Goal: Task Accomplishment & Management: Manage account settings

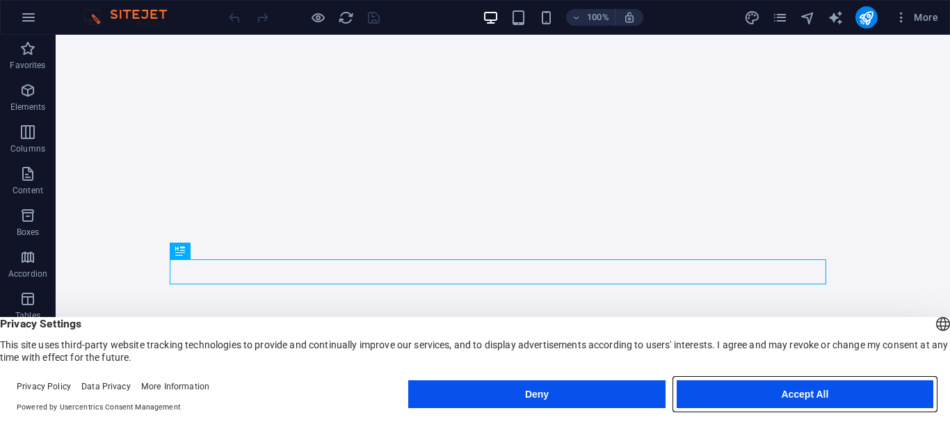
click at [830, 396] on button "Accept All" at bounding box center [804, 394] width 257 height 28
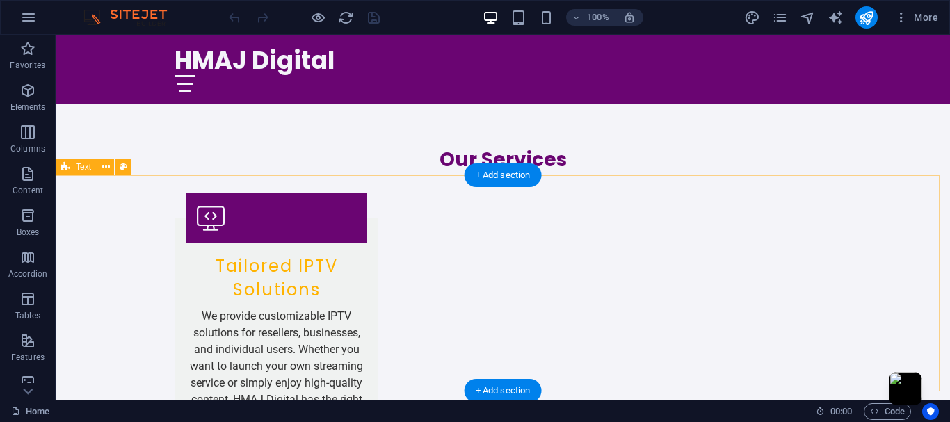
scroll to position [1321, 0]
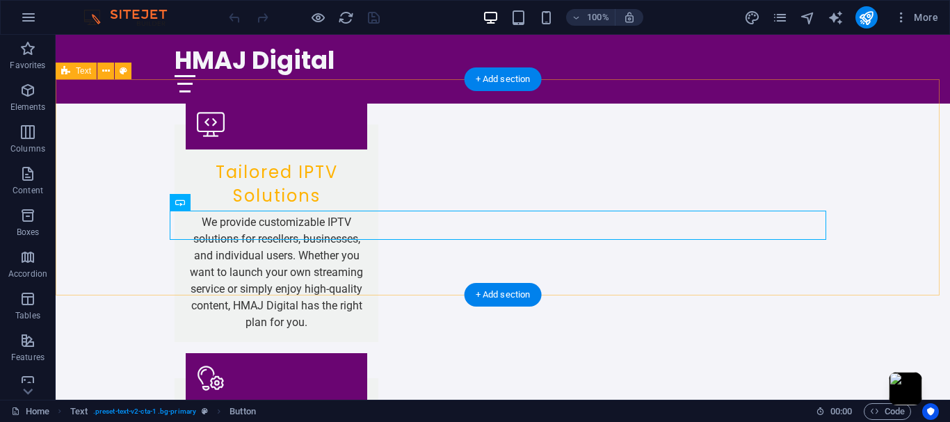
scroll to position [1460, 0]
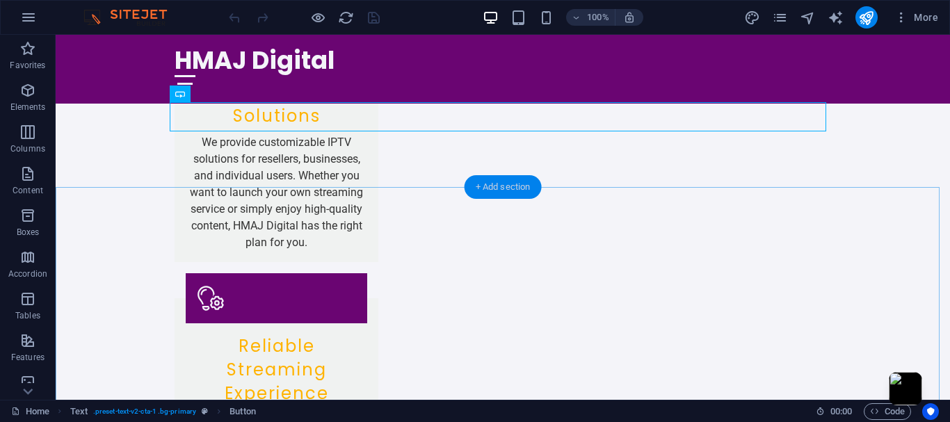
click at [506, 182] on div "+ Add section" at bounding box center [502, 187] width 77 height 24
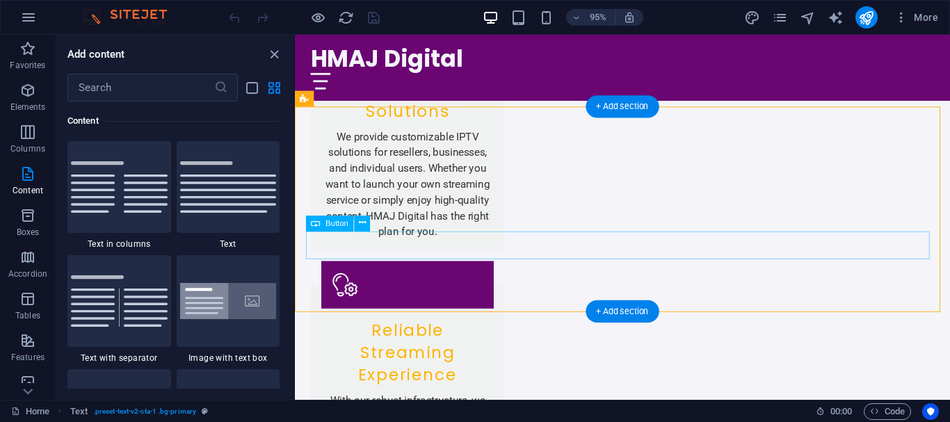
scroll to position [1271, 0]
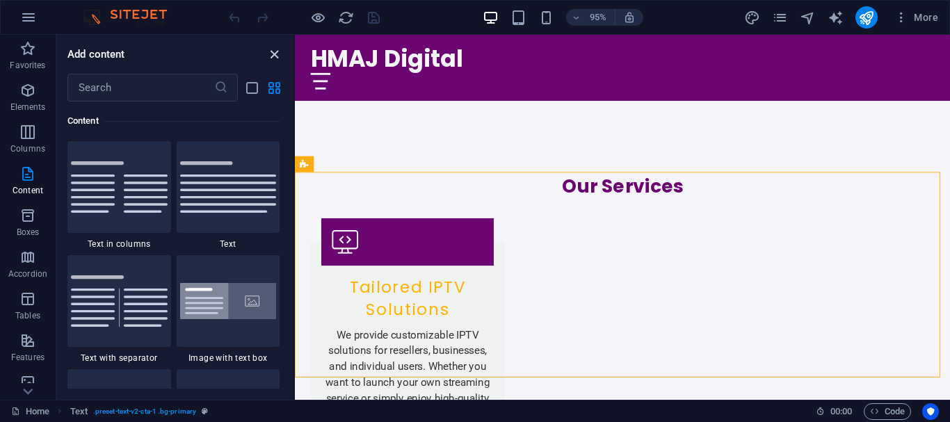
click at [279, 54] on icon "close panel" at bounding box center [274, 55] width 16 height 16
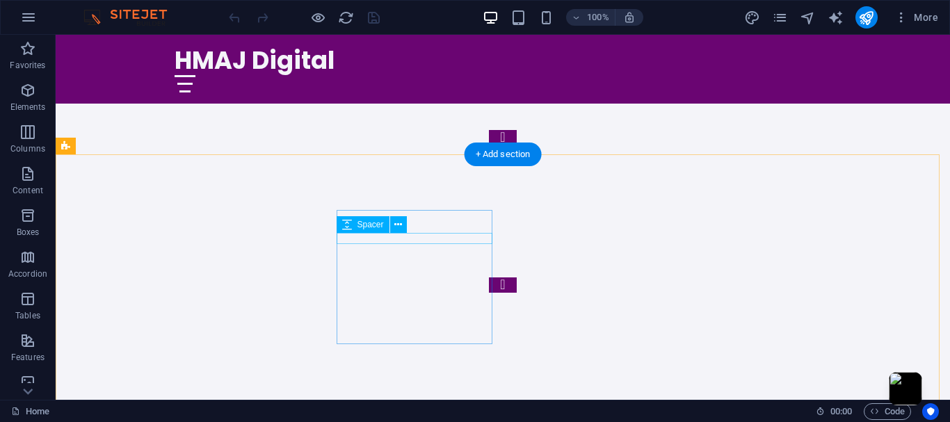
scroll to position [3029, 0]
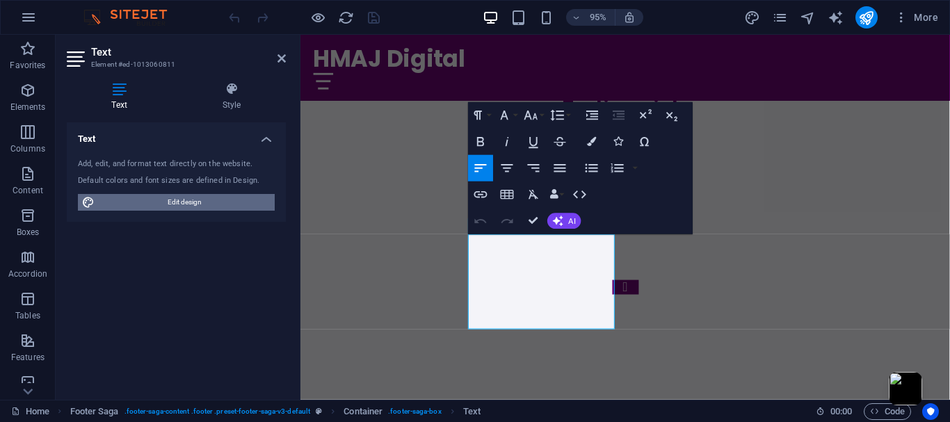
drag, startPoint x: 113, startPoint y: 491, endPoint x: 190, endPoint y: 199, distance: 302.0
click at [190, 199] on span "Edit design" at bounding box center [185, 202] width 172 height 17
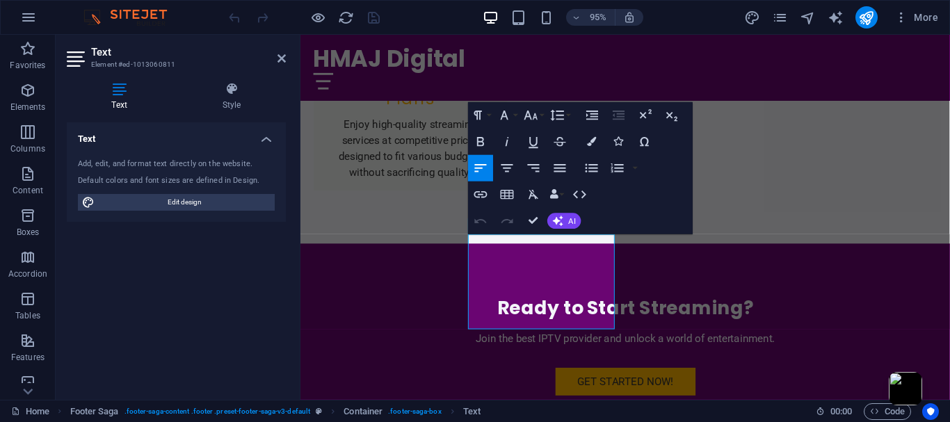
select select "px"
select select "200"
select select "px"
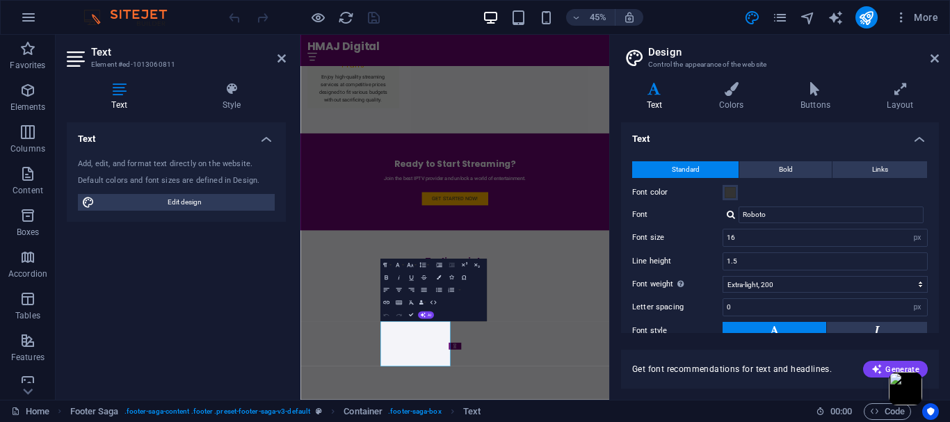
scroll to position [106, 0]
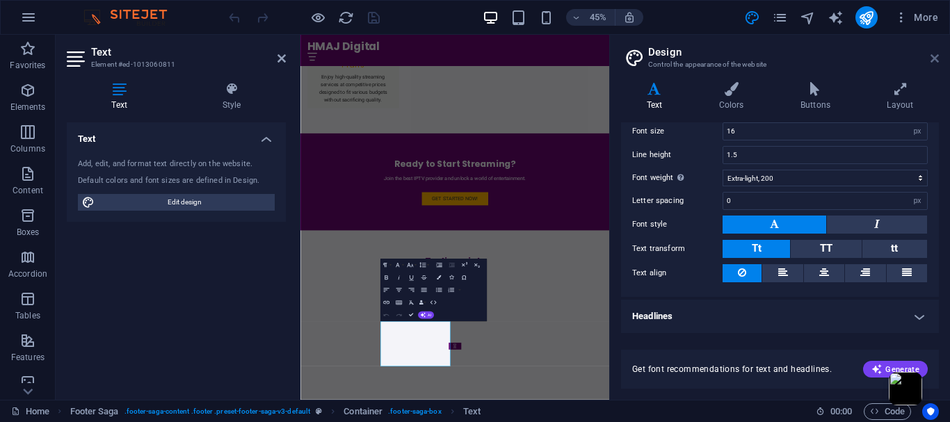
drag, startPoint x: 934, startPoint y: 58, endPoint x: 484, endPoint y: 70, distance: 450.7
click at [934, 58] on icon at bounding box center [934, 58] width 8 height 11
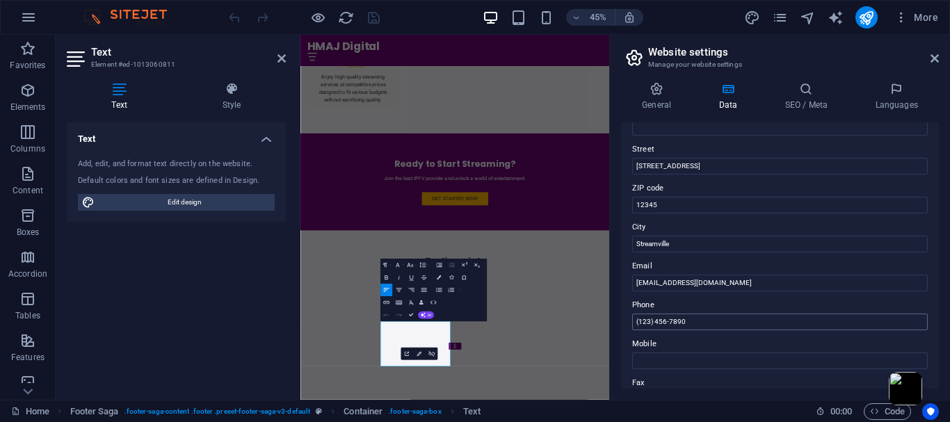
scroll to position [139, 0]
drag, startPoint x: 729, startPoint y: 285, endPoint x: 611, endPoint y: 302, distance: 118.7
click at [611, 302] on aside "Website settings Manage your website settings General Data SEO / Meta Languages…" at bounding box center [779, 217] width 341 height 365
type input "[EMAIL_ADDRESS][DOMAIN_NAME]"
drag, startPoint x: 987, startPoint y: 352, endPoint x: 955, endPoint y: 671, distance: 320.7
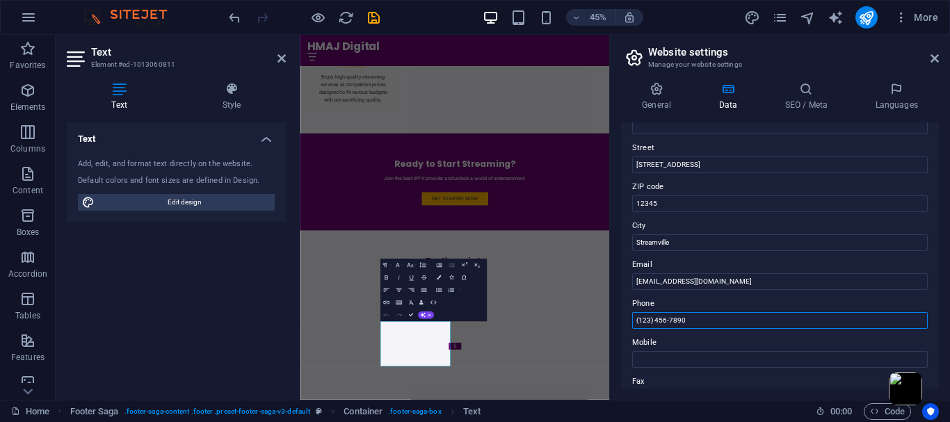
drag, startPoint x: 690, startPoint y: 323, endPoint x: 618, endPoint y: 326, distance: 71.7
click at [618, 326] on div "General Data SEO / Meta Languages Website name [DOMAIN_NAME] Logo Drag files he…" at bounding box center [780, 235] width 340 height 329
type input "[PHONE_NUMBER]"
drag, startPoint x: 1021, startPoint y: 359, endPoint x: 948, endPoint y: 672, distance: 321.3
drag, startPoint x: 695, startPoint y: 321, endPoint x: 631, endPoint y: 321, distance: 64.0
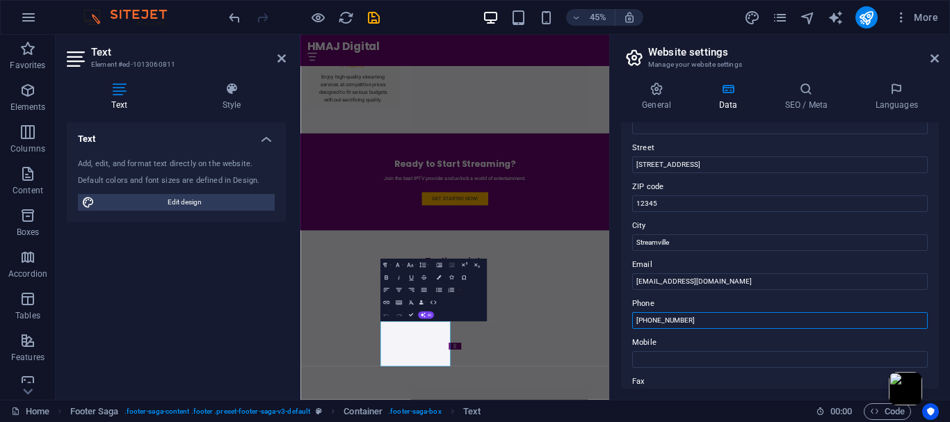
click at [631, 321] on div "Contact data for this website. This can be used everywhere on the website and w…" at bounding box center [780, 255] width 318 height 266
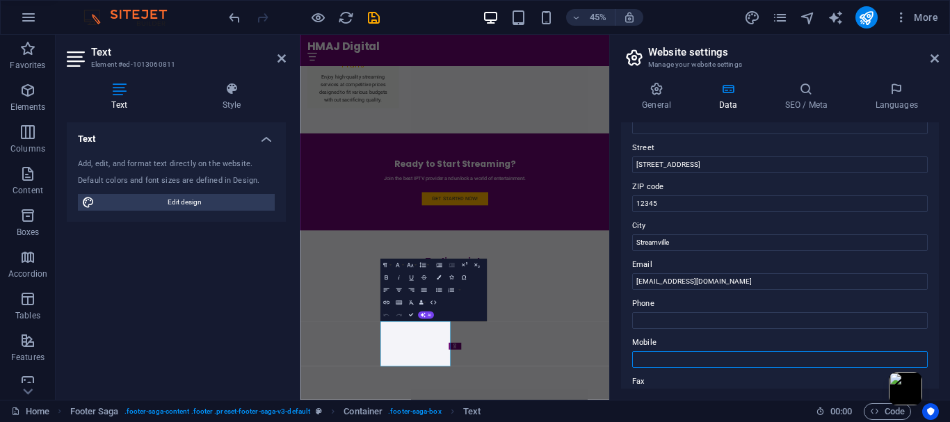
click at [645, 362] on input "Mobile" at bounding box center [779, 359] width 295 height 17
paste input "[PHONE_NUMBER]"
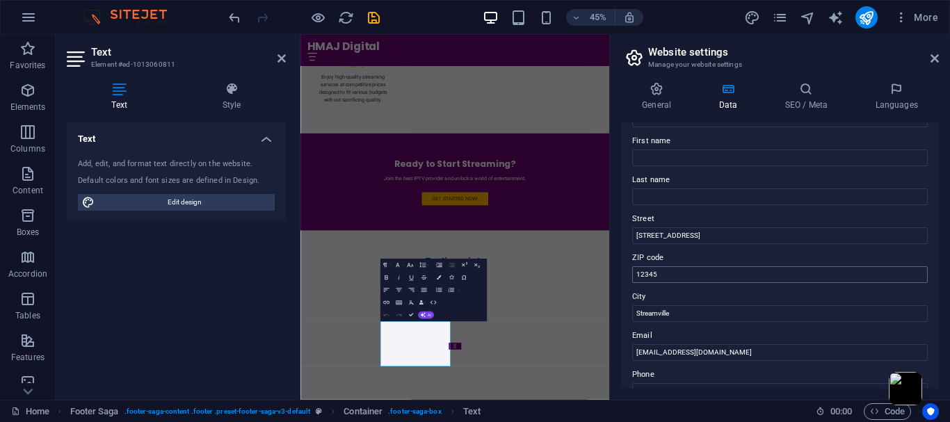
scroll to position [0, 0]
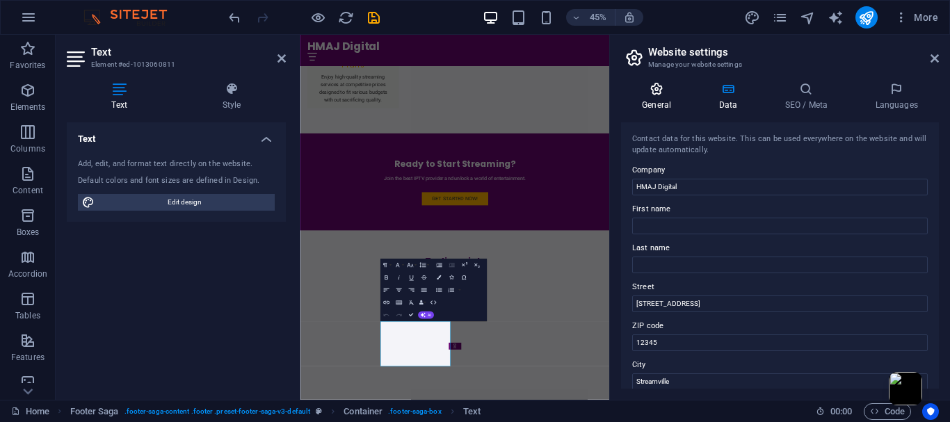
type input "[PHONE_NUMBER]"
click at [661, 106] on h4 "General" at bounding box center [659, 96] width 76 height 29
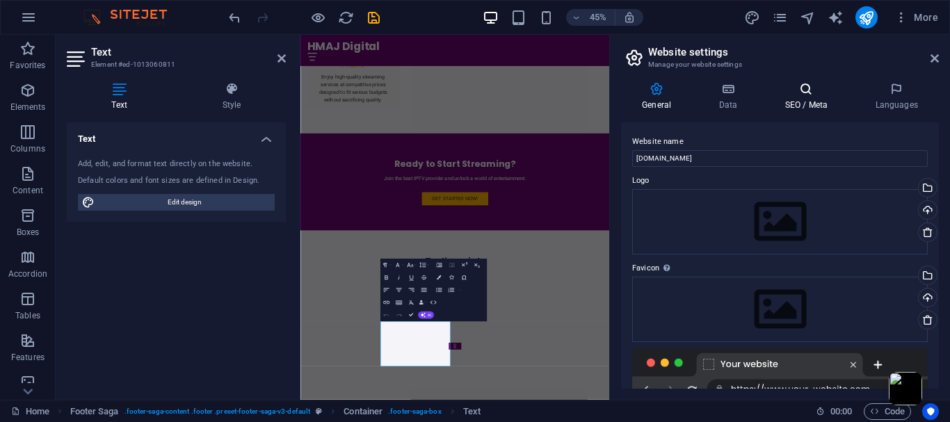
click at [811, 99] on h4 "SEO / Meta" at bounding box center [808, 96] width 90 height 29
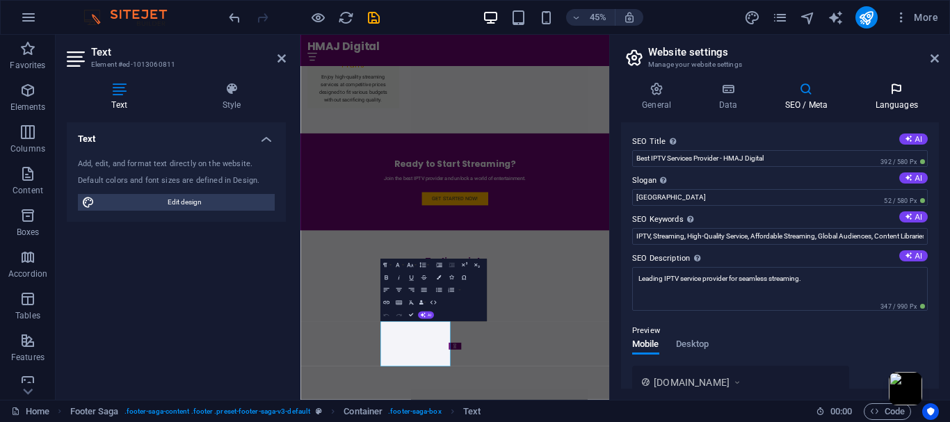
click at [886, 99] on h4 "Languages" at bounding box center [896, 96] width 85 height 29
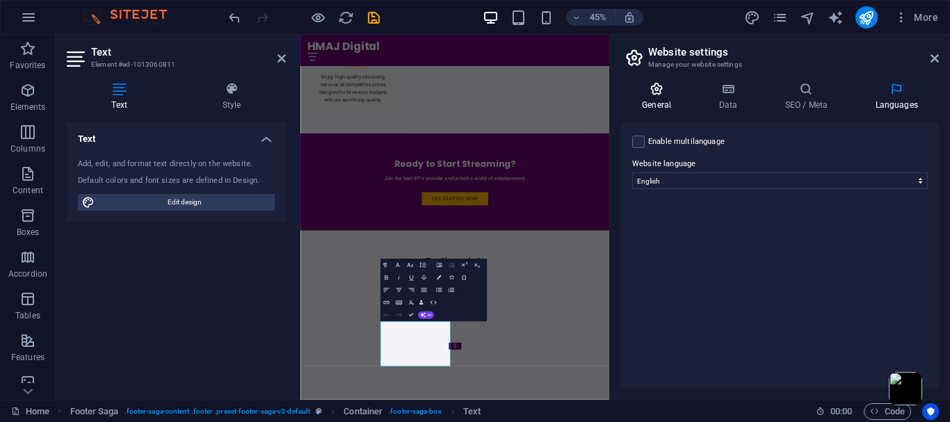
click at [655, 90] on icon at bounding box center [656, 89] width 71 height 14
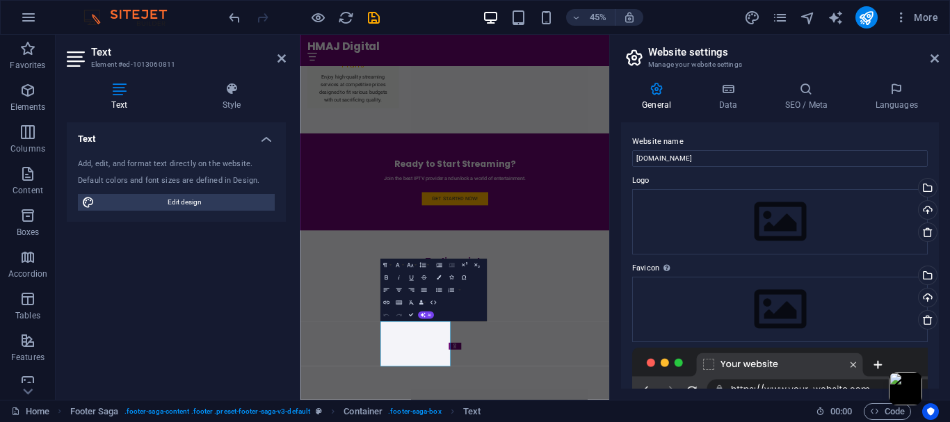
click at [172, 305] on div "Text Add, edit, and format text directly on the website. Default colors and fon…" at bounding box center [176, 255] width 219 height 266
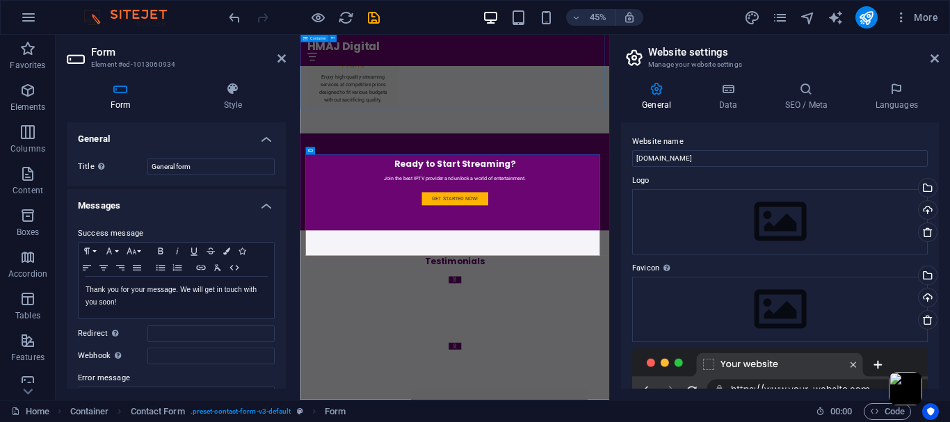
drag, startPoint x: 617, startPoint y: 728, endPoint x: 754, endPoint y: 425, distance: 332.0
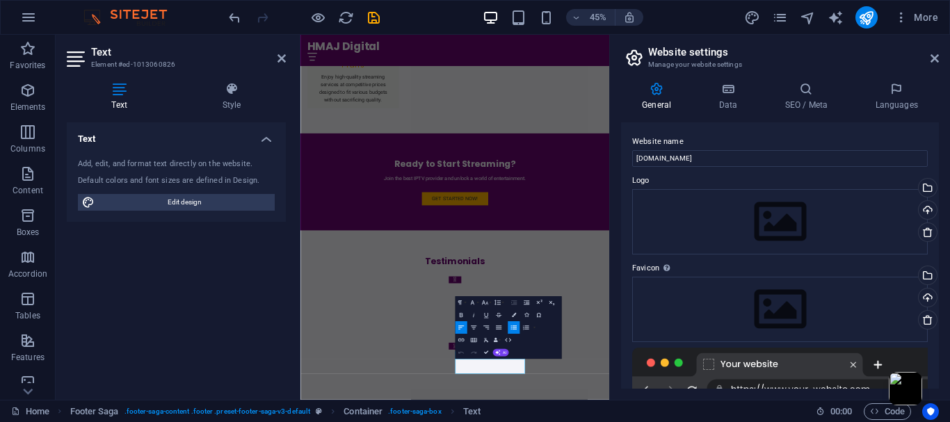
click at [931, 51] on h2 "Website settings" at bounding box center [793, 52] width 291 height 13
click at [932, 56] on icon at bounding box center [934, 58] width 8 height 11
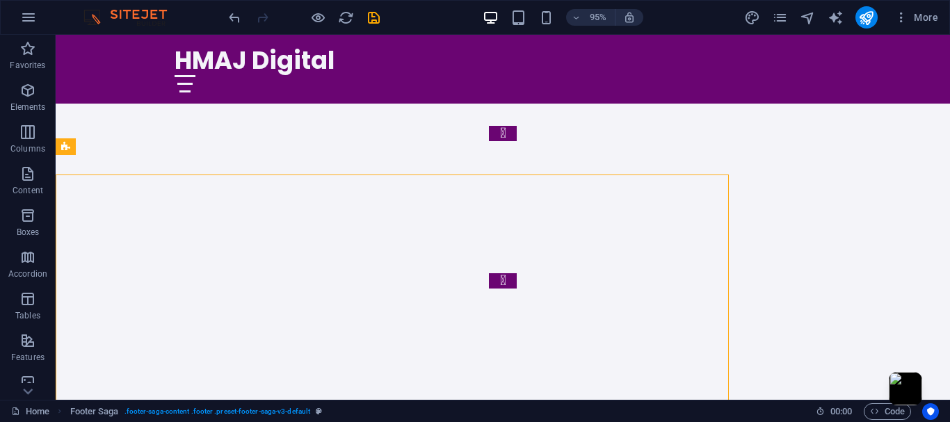
drag, startPoint x: 451, startPoint y: 141, endPoint x: 375, endPoint y: 26, distance: 138.1
click at [375, 18] on icon "save" at bounding box center [374, 18] width 16 height 16
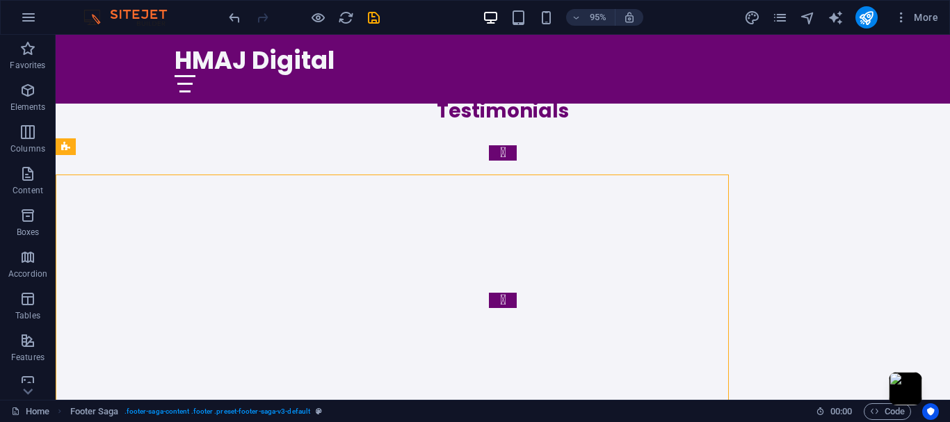
checkbox input "false"
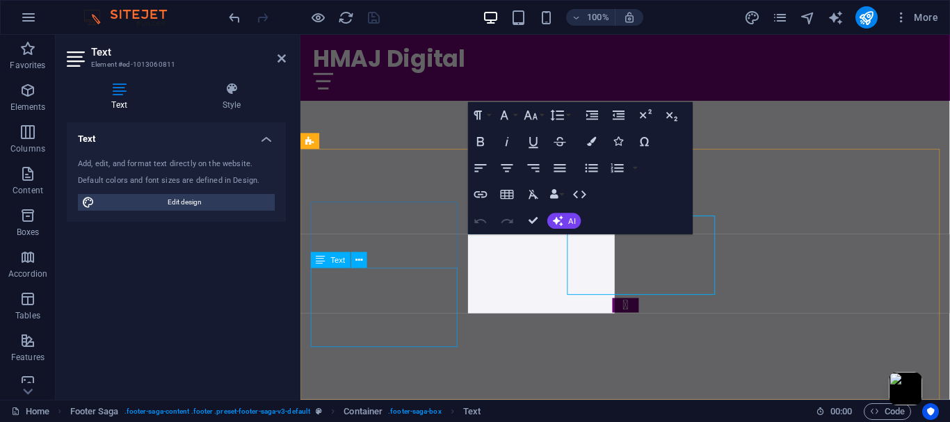
scroll to position [3029, 0]
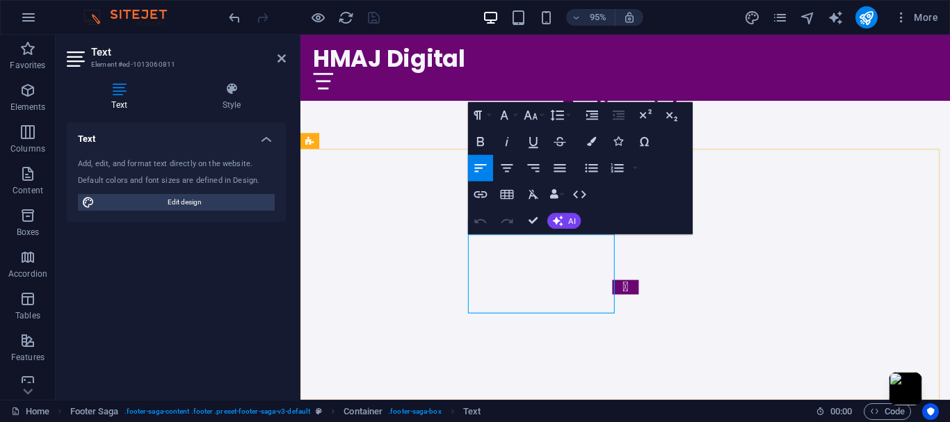
drag, startPoint x: 514, startPoint y: 268, endPoint x: 749, endPoint y: 565, distance: 378.6
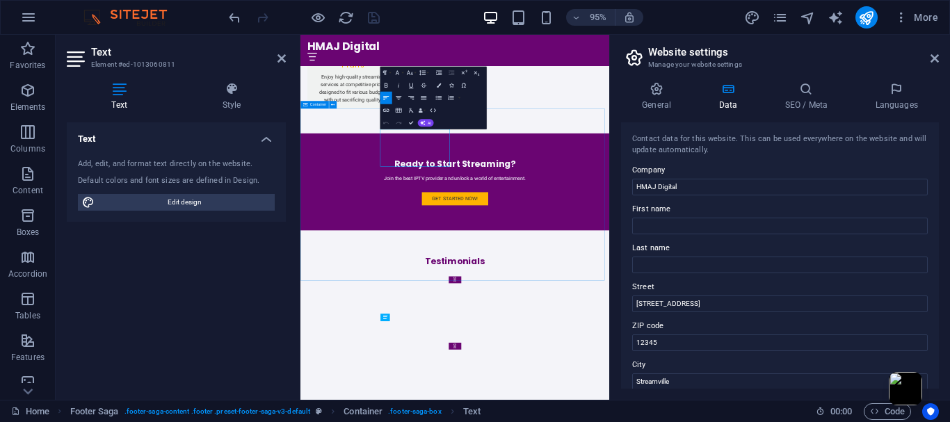
drag, startPoint x: 749, startPoint y: 572, endPoint x: 872, endPoint y: 339, distance: 263.7
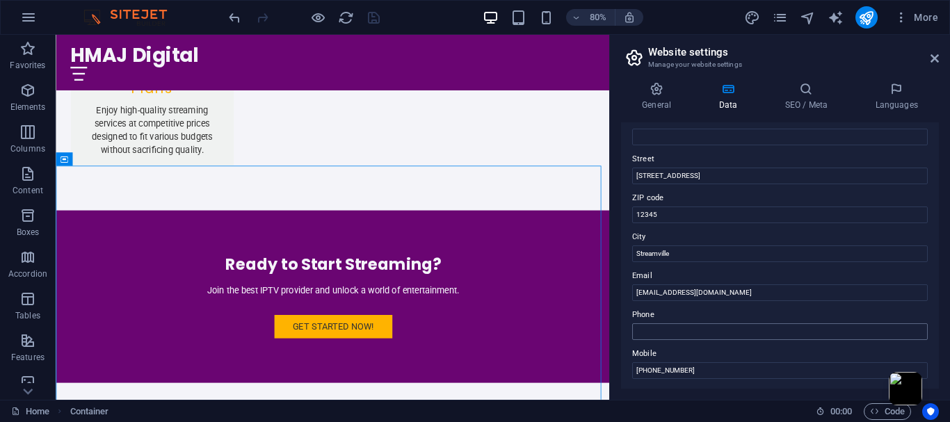
scroll to position [139, 0]
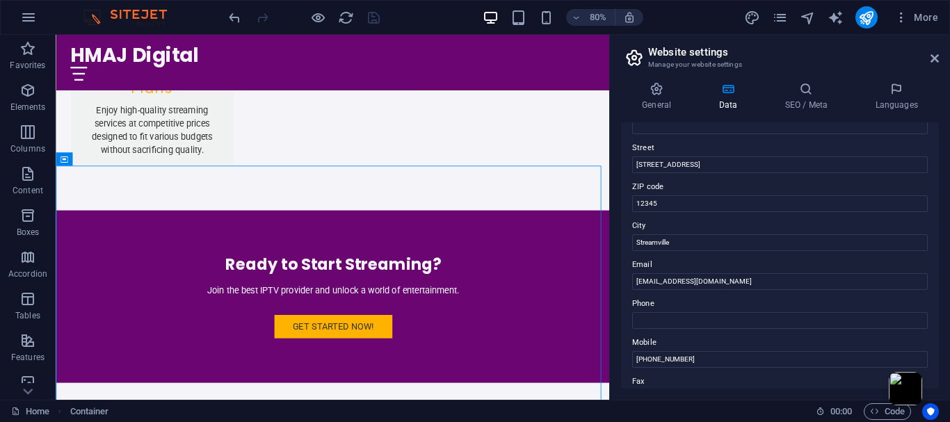
click at [638, 303] on label "Phone" at bounding box center [779, 303] width 295 height 17
click at [638, 312] on input "Phone" at bounding box center [779, 320] width 295 height 17
click at [642, 300] on label "Phone" at bounding box center [779, 303] width 295 height 17
click at [642, 312] on input "Phone" at bounding box center [779, 320] width 295 height 17
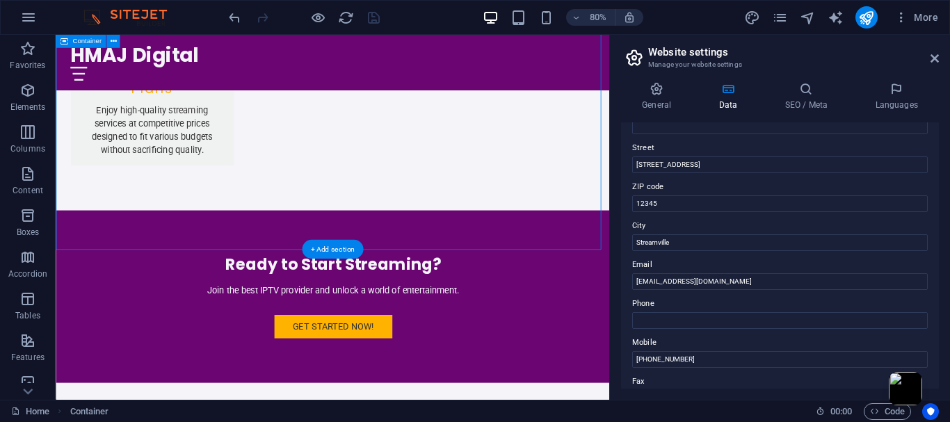
scroll to position [2952, 0]
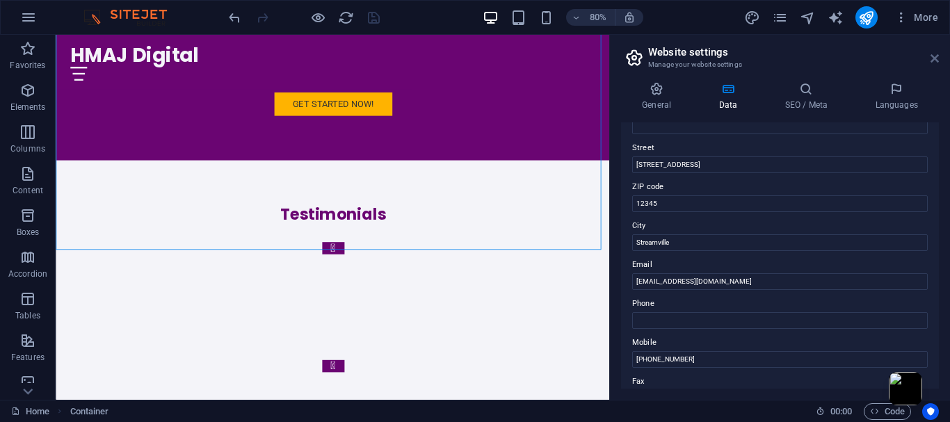
drag, startPoint x: 930, startPoint y: 53, endPoint x: 560, endPoint y: 221, distance: 407.0
click at [930, 53] on icon at bounding box center [934, 58] width 8 height 11
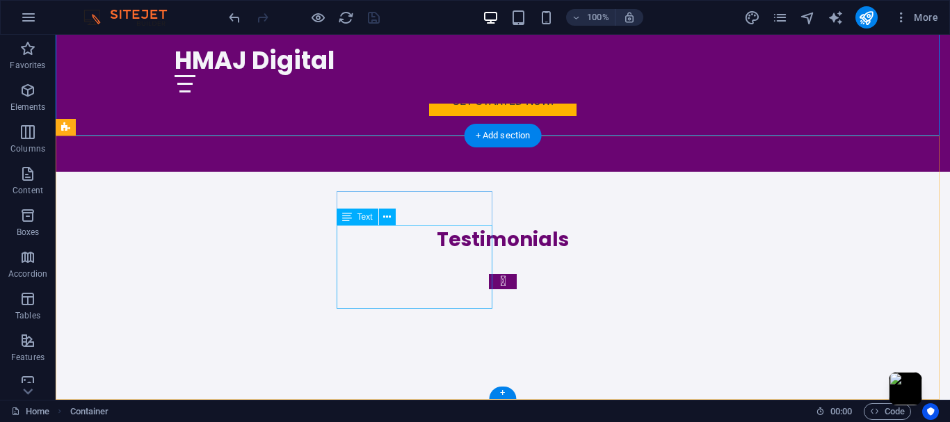
scroll to position [3029, 0]
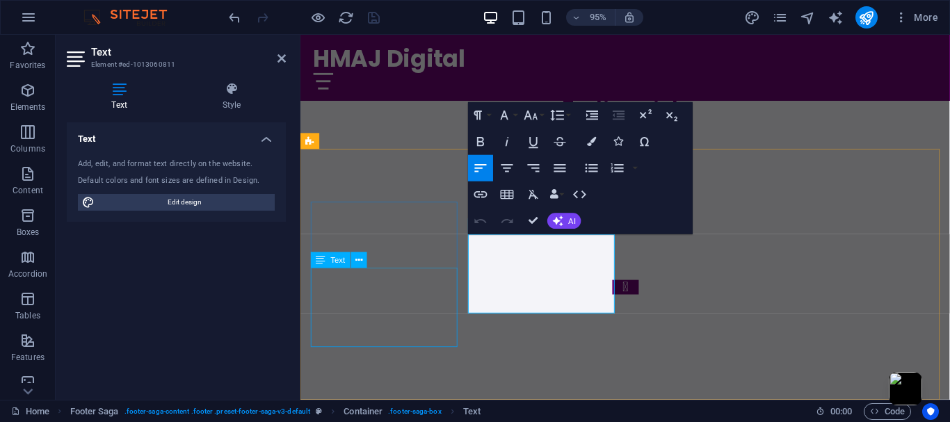
drag, startPoint x: 508, startPoint y: 286, endPoint x: 455, endPoint y: 289, distance: 53.0
drag, startPoint x: 512, startPoint y: 304, endPoint x: 604, endPoint y: 307, distance: 91.8
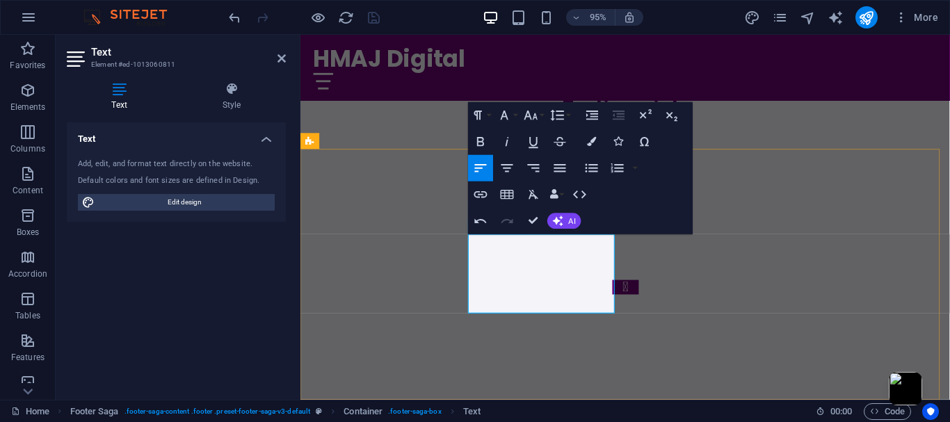
scroll to position [0, 6]
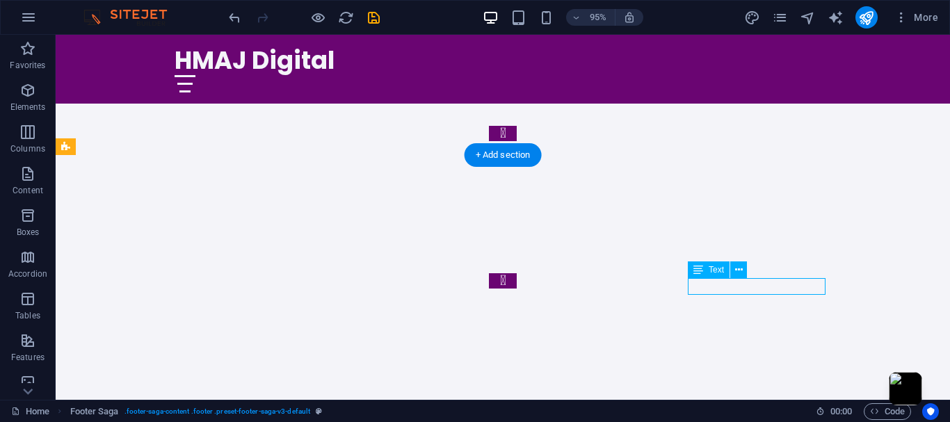
scroll to position [3010, 0]
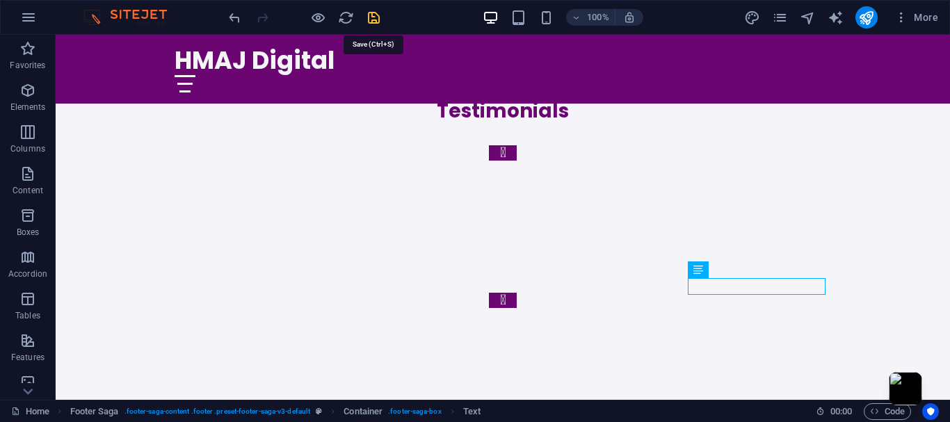
click at [373, 17] on icon "save" at bounding box center [374, 18] width 16 height 16
checkbox input "false"
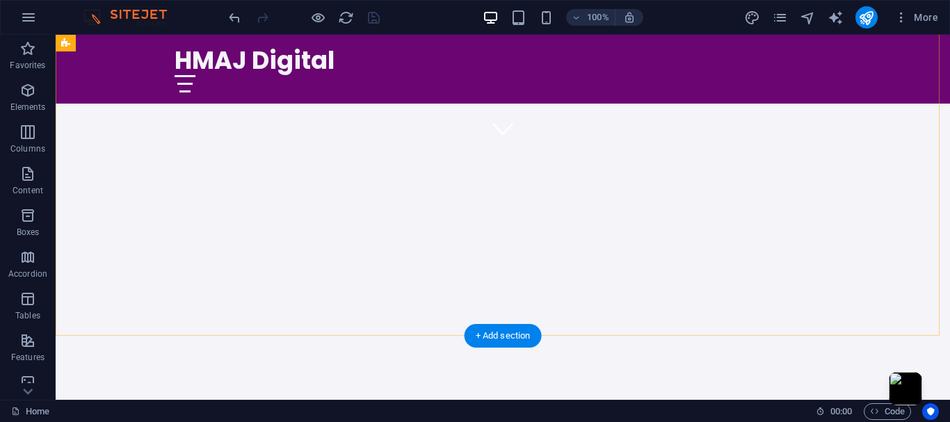
scroll to position [0, 0]
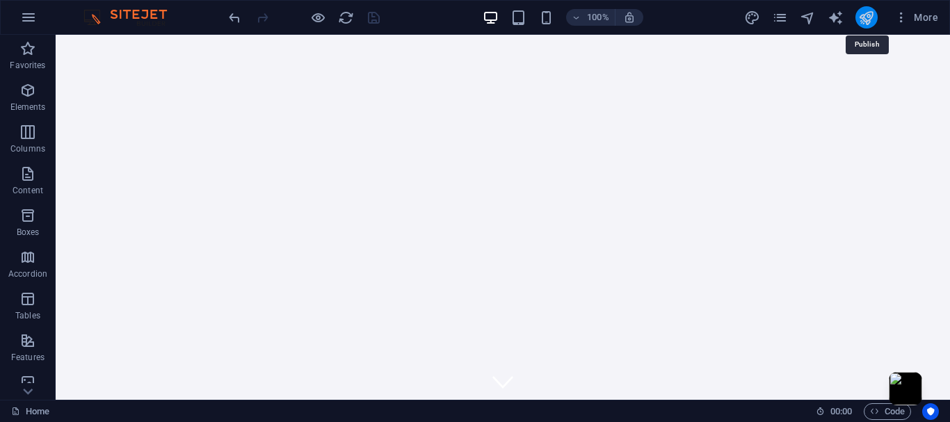
click at [865, 15] on icon "publish" at bounding box center [866, 18] width 16 height 16
click at [31, 88] on icon "button" at bounding box center [27, 90] width 17 height 17
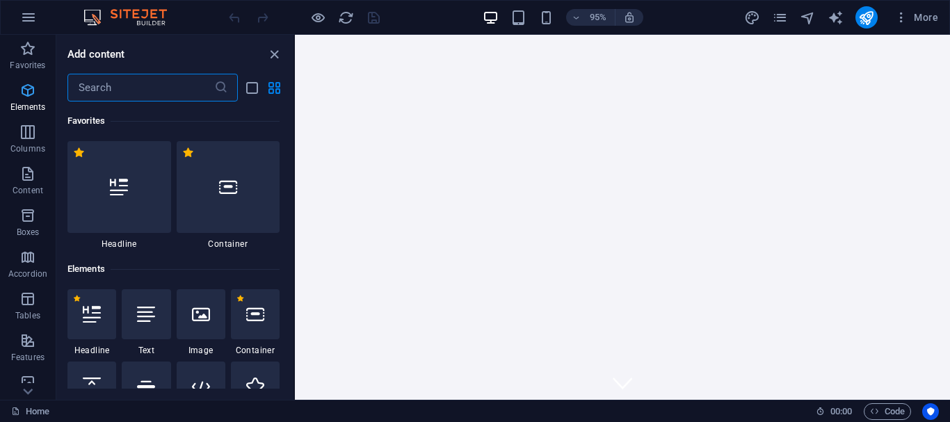
scroll to position [148, 0]
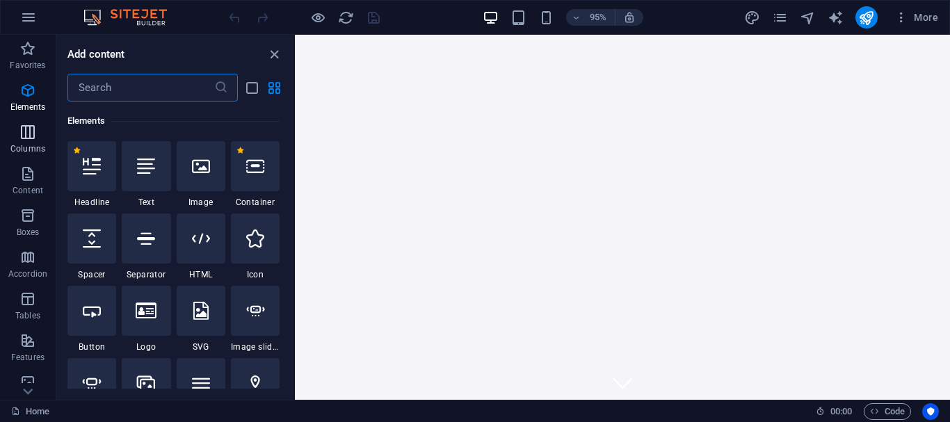
click at [38, 138] on span "Columns" at bounding box center [28, 140] width 56 height 33
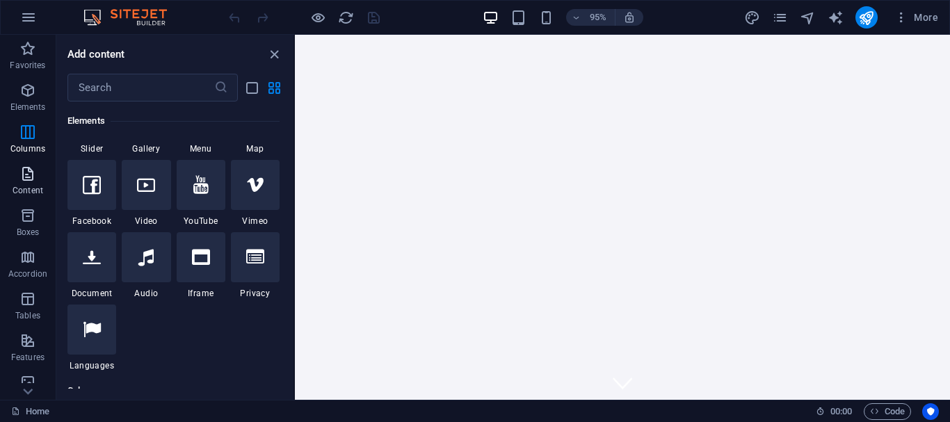
scroll to position [688, 0]
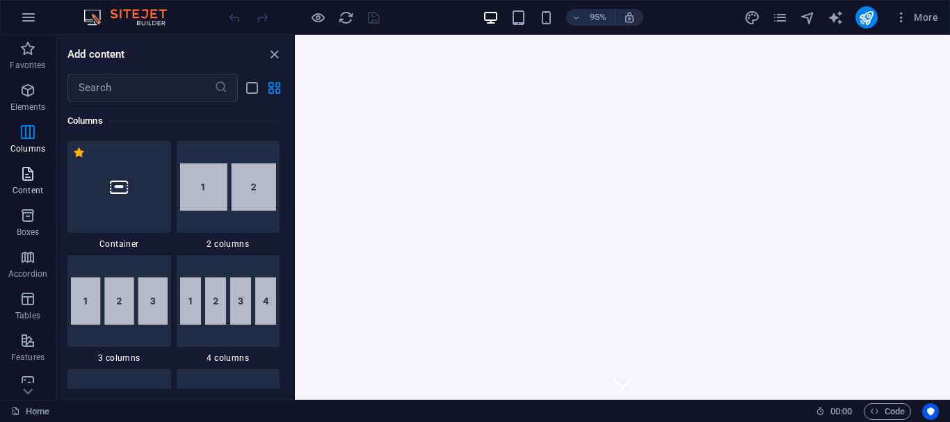
click at [24, 175] on icon "button" at bounding box center [27, 173] width 17 height 17
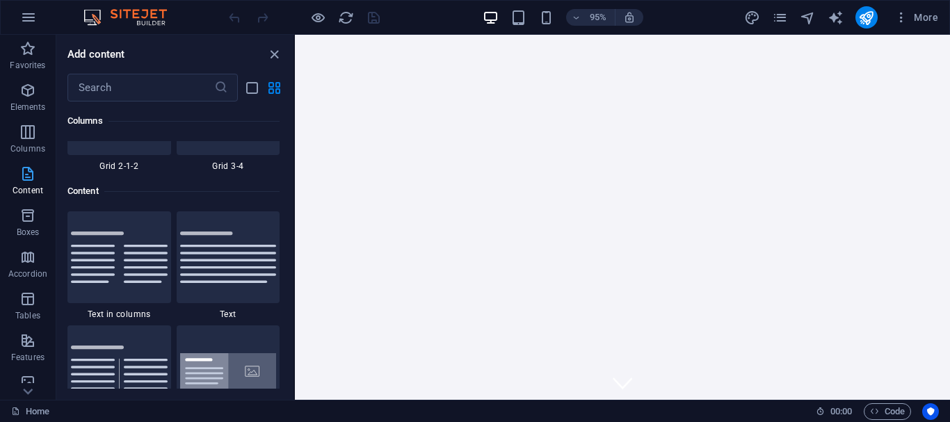
scroll to position [2433, 0]
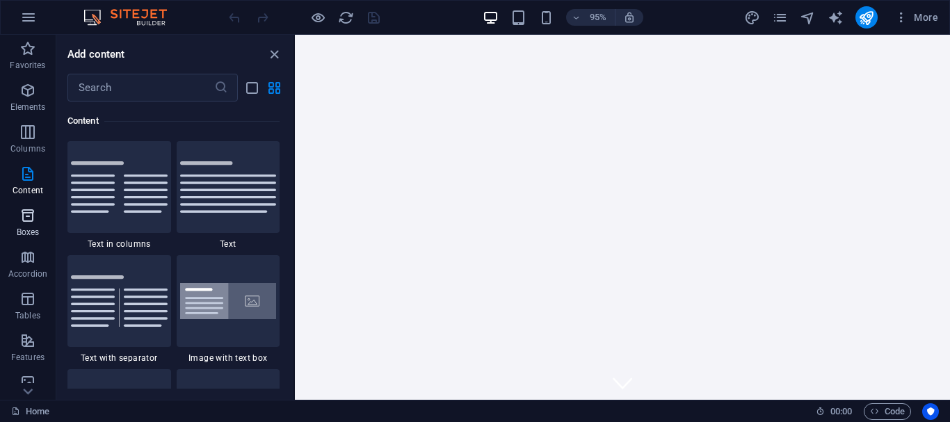
click at [18, 229] on span "Boxes" at bounding box center [28, 223] width 56 height 33
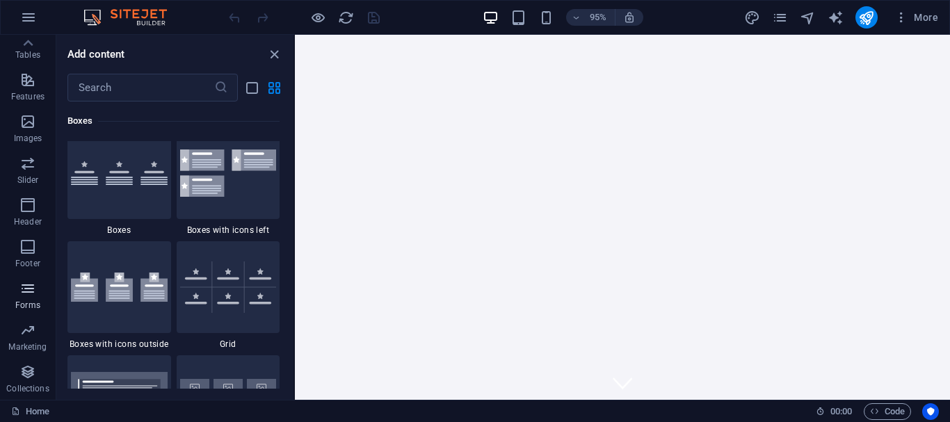
scroll to position [3974, 0]
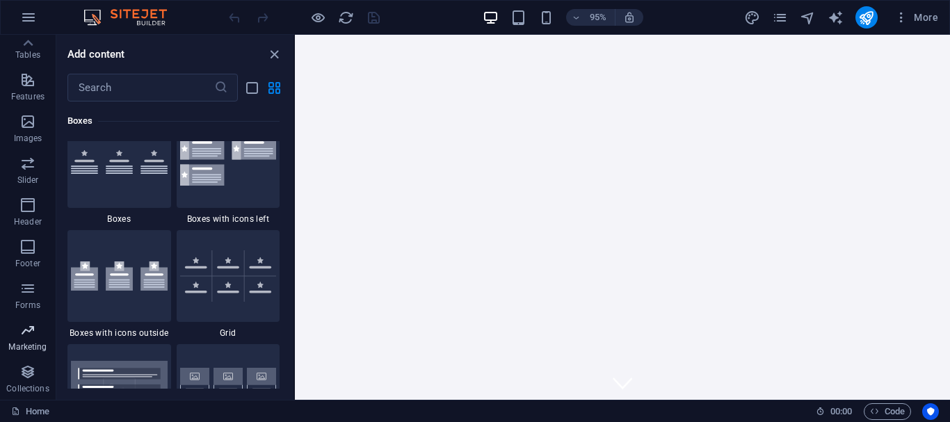
click at [24, 346] on p "Marketing" at bounding box center [27, 346] width 38 height 11
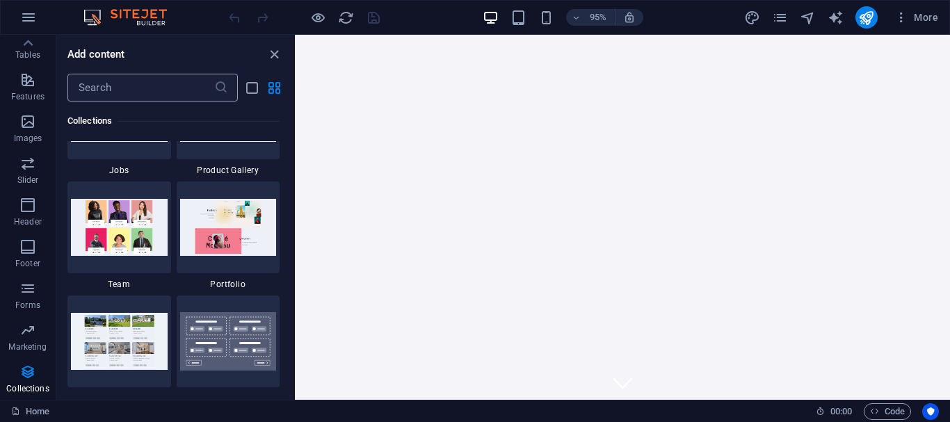
scroll to position [12907, 0]
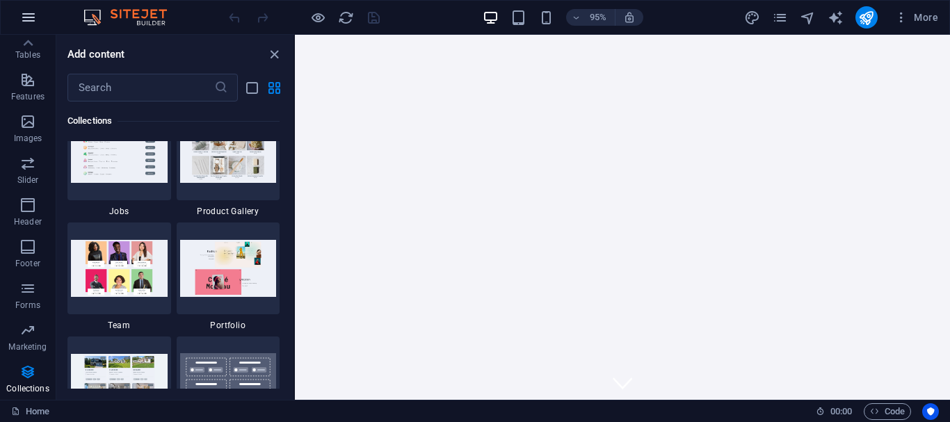
click at [31, 17] on icon "button" at bounding box center [28, 17] width 17 height 17
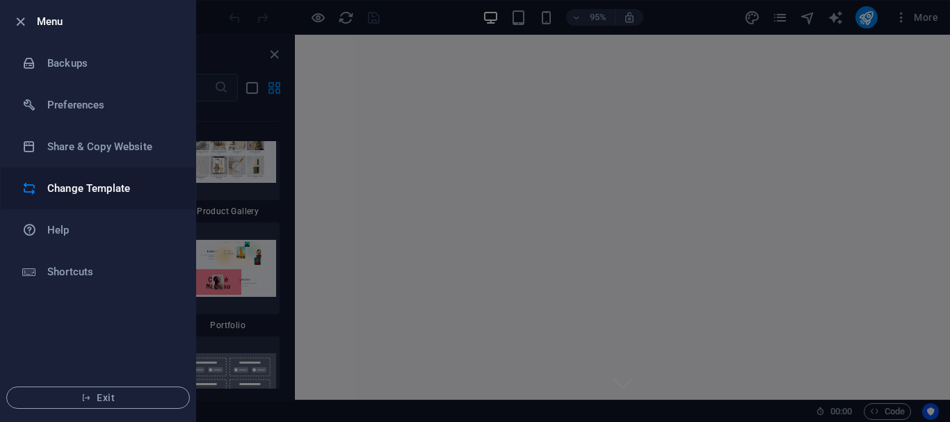
click at [88, 186] on h6 "Change Template" at bounding box center [111, 188] width 129 height 17
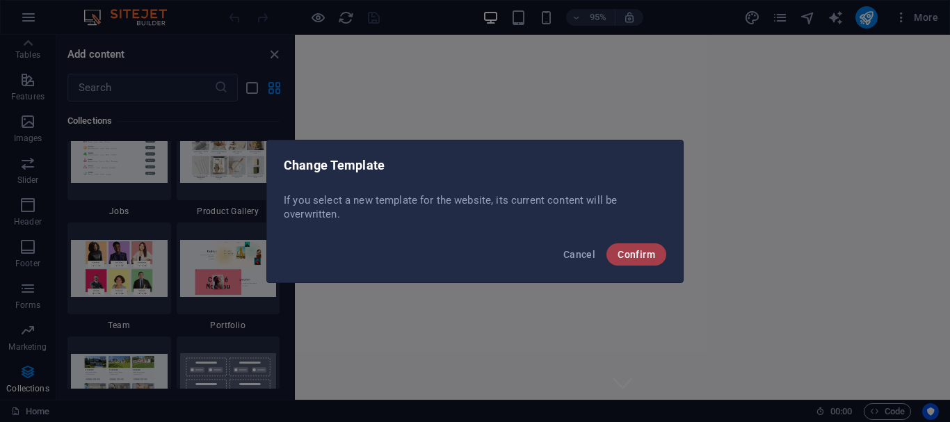
click at [642, 252] on span "Confirm" at bounding box center [636, 254] width 38 height 11
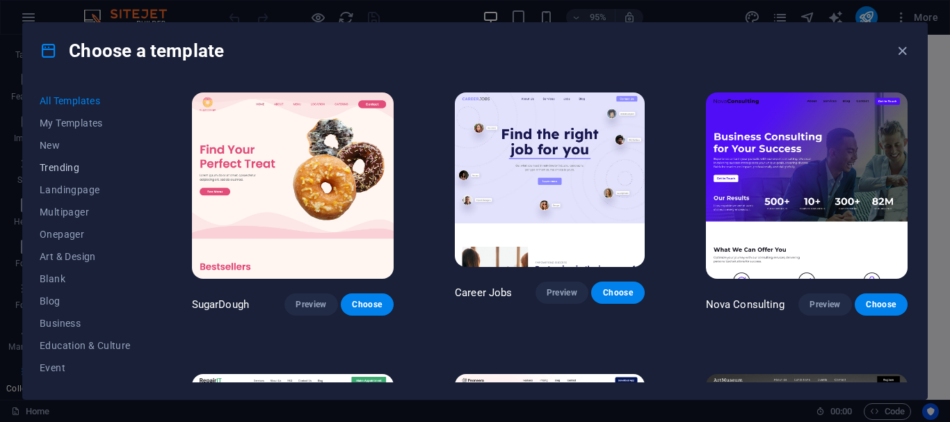
click at [72, 168] on span "Trending" at bounding box center [85, 167] width 91 height 11
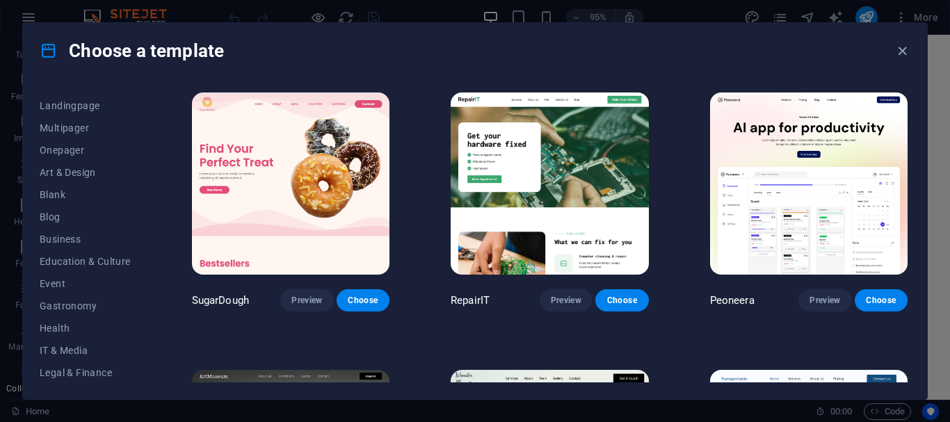
scroll to position [263, 0]
click at [81, 166] on span "IT & Media" at bounding box center [85, 170] width 91 height 11
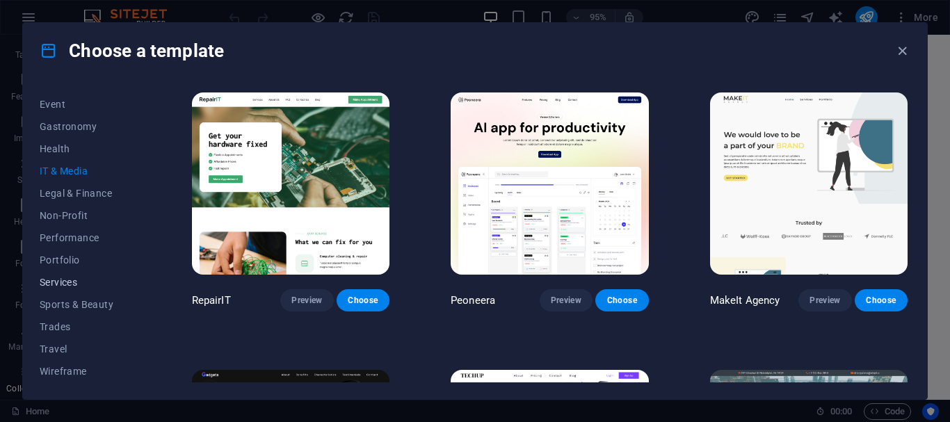
click at [64, 279] on span "Services" at bounding box center [85, 282] width 91 height 11
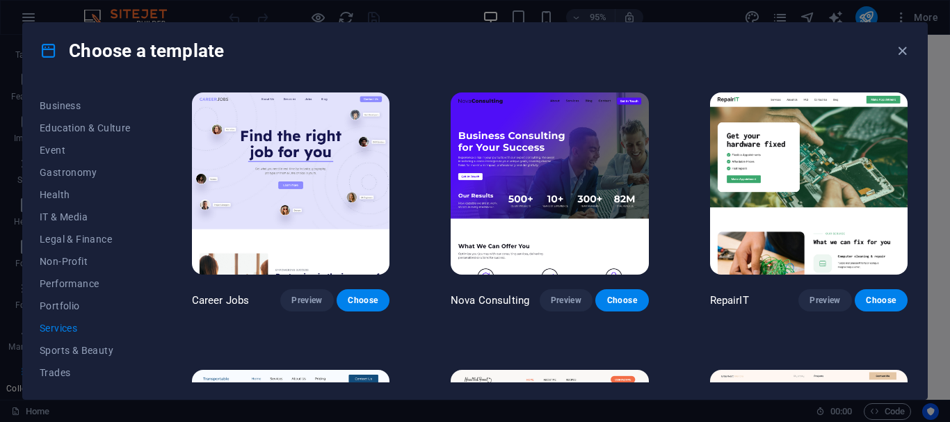
scroll to position [0, 0]
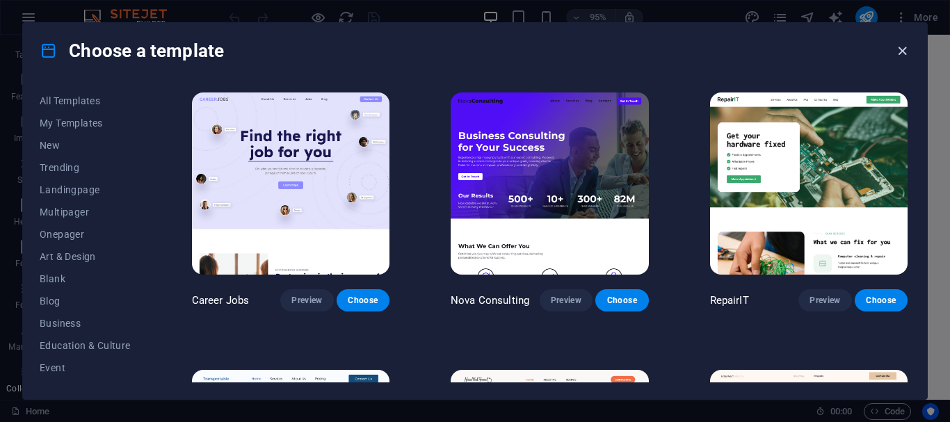
click at [900, 51] on icon "button" at bounding box center [902, 51] width 16 height 16
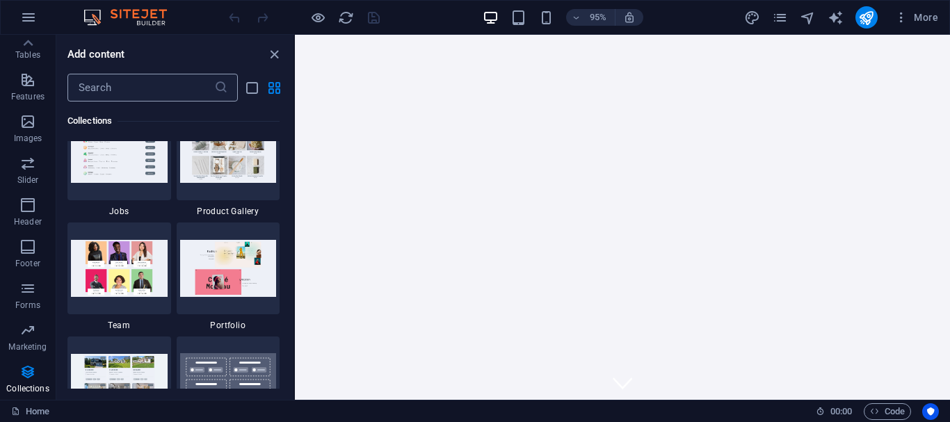
click at [113, 83] on input "text" at bounding box center [140, 88] width 147 height 28
click at [18, 19] on button "button" at bounding box center [28, 17] width 33 height 33
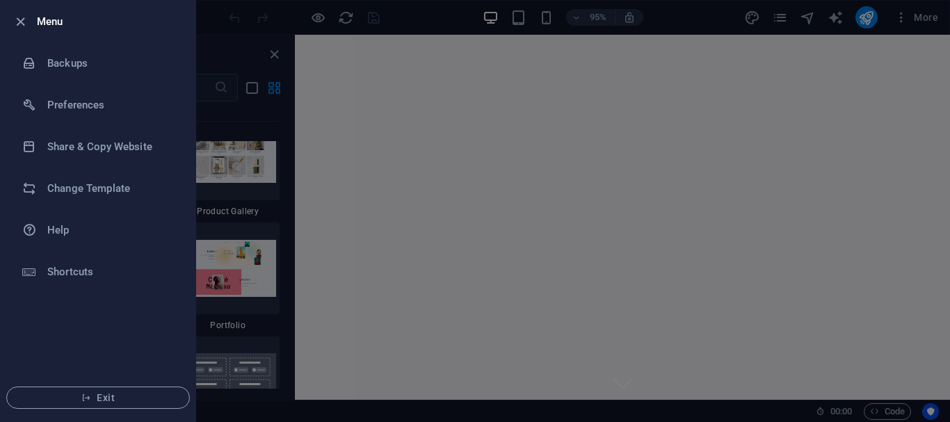
click at [250, 346] on div at bounding box center [475, 211] width 950 height 422
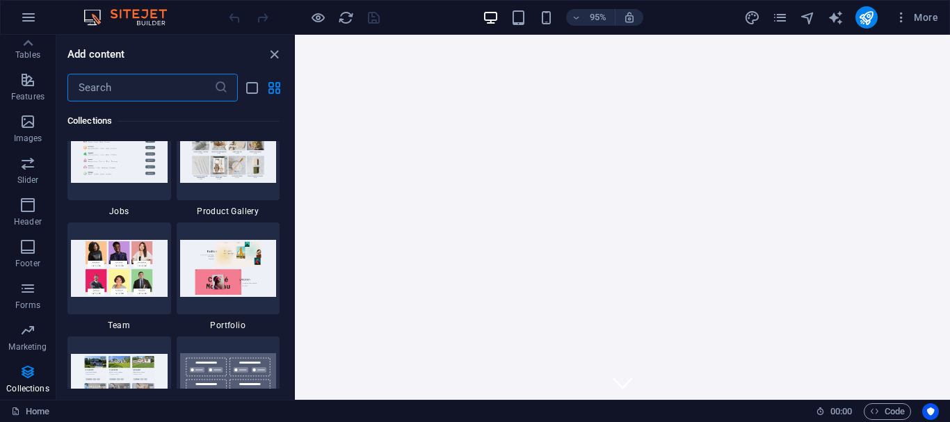
click at [178, 79] on input "text" at bounding box center [140, 88] width 147 height 28
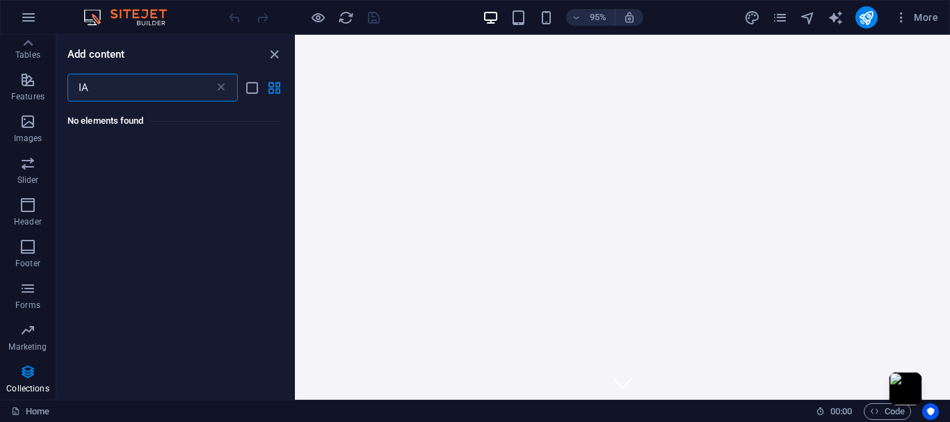
type input "I"
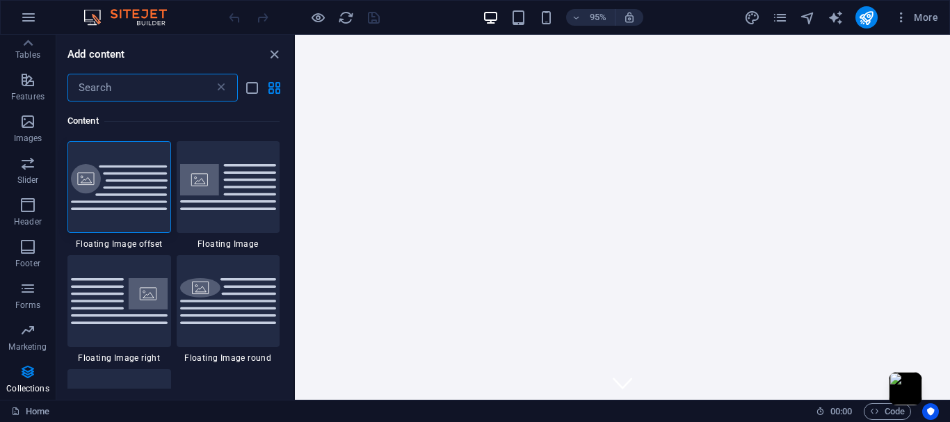
type input "P"
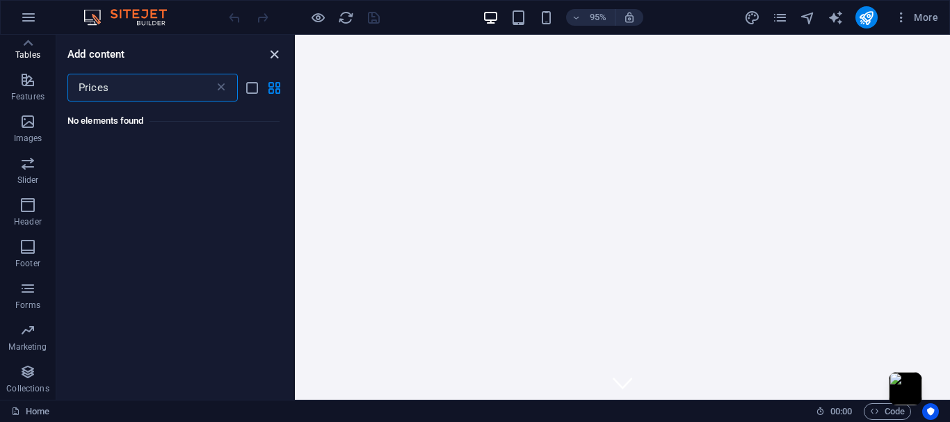
type input "Prices"
click at [269, 56] on icon "close panel" at bounding box center [274, 55] width 16 height 16
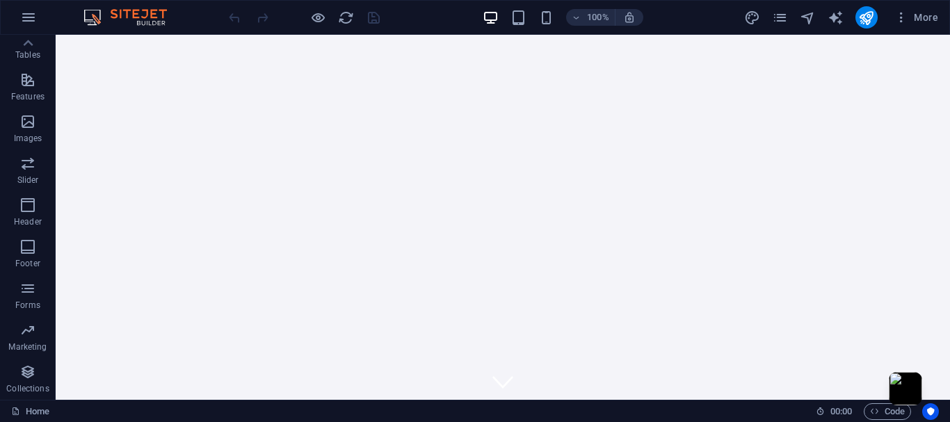
click at [97, 18] on img at bounding box center [132, 17] width 104 height 17
click at [783, 18] on icon "pages" at bounding box center [780, 18] width 16 height 16
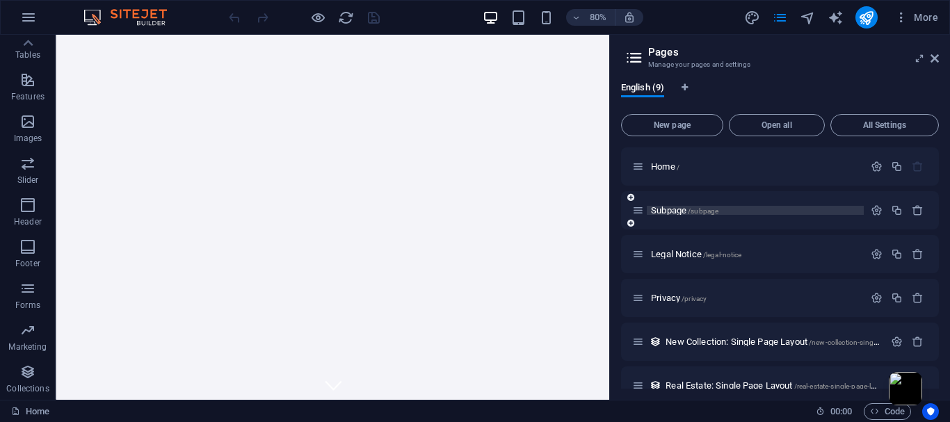
click at [711, 212] on span "/subpage" at bounding box center [703, 211] width 31 height 8
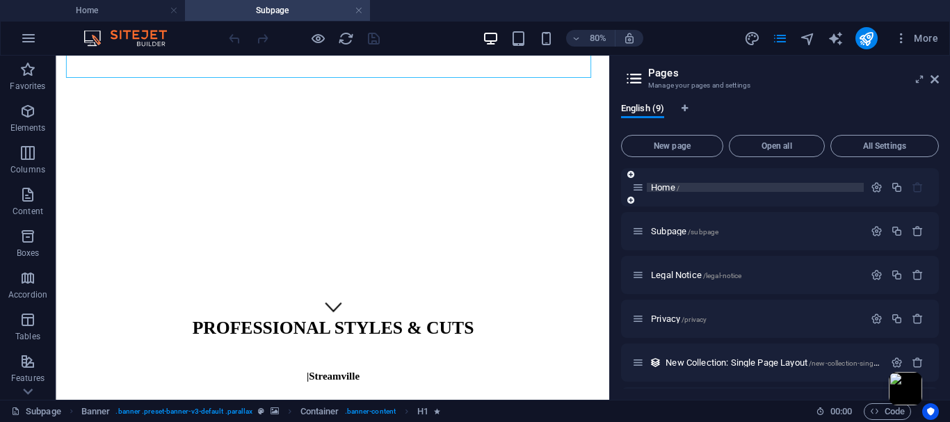
click at [676, 185] on span "Home /" at bounding box center [665, 187] width 29 height 10
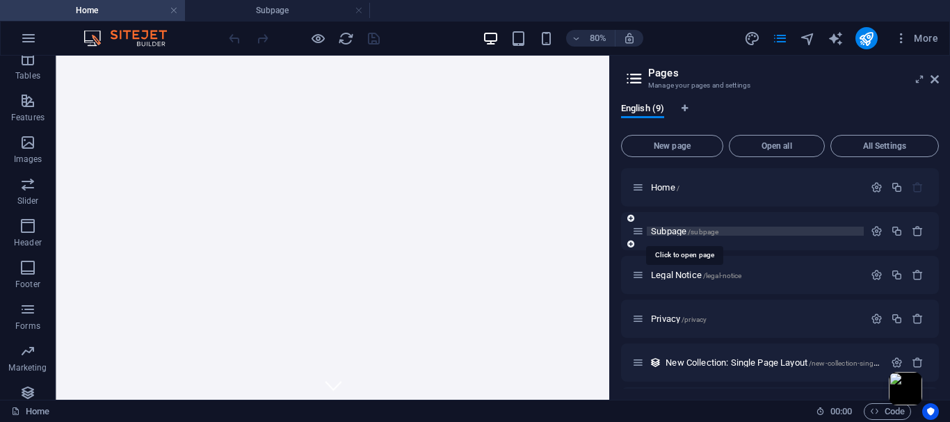
click at [690, 229] on span "/subpage" at bounding box center [703, 232] width 31 height 8
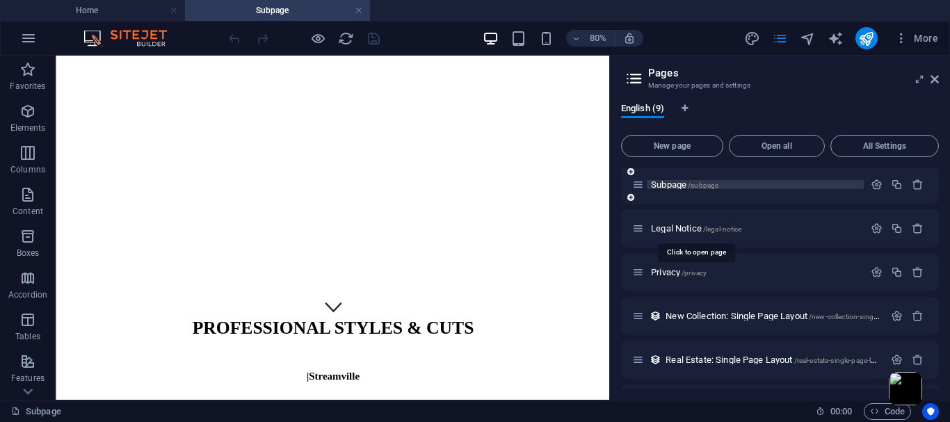
scroll to position [70, 0]
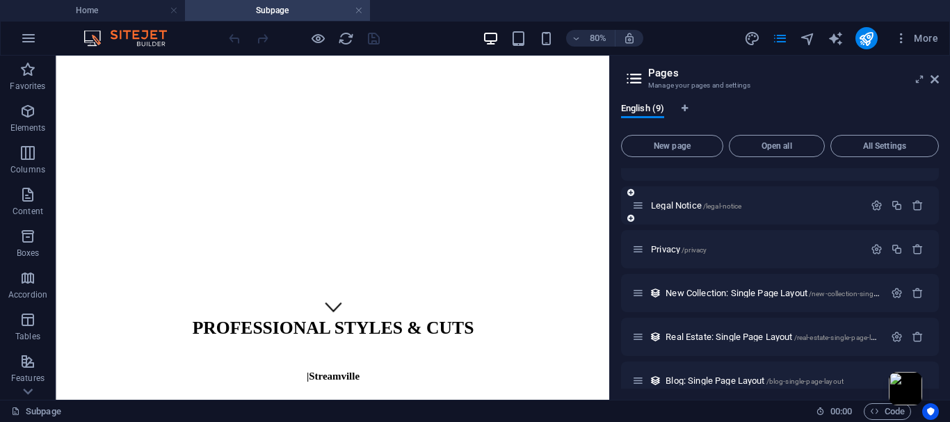
click at [696, 210] on div "Legal Notice /legal-notice" at bounding box center [748, 205] width 232 height 16
click at [691, 200] on div "Legal Notice /legal-notice" at bounding box center [748, 205] width 232 height 16
click at [681, 251] on span "Privacy /privacy" at bounding box center [679, 249] width 56 height 10
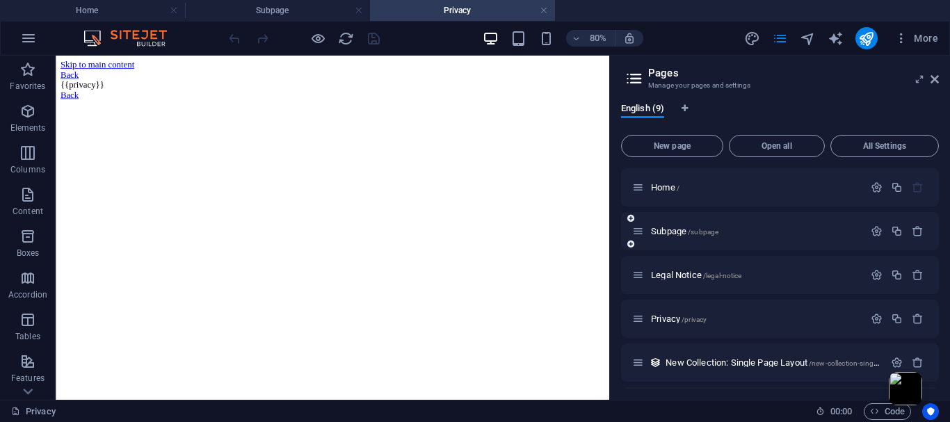
scroll to position [0, 0]
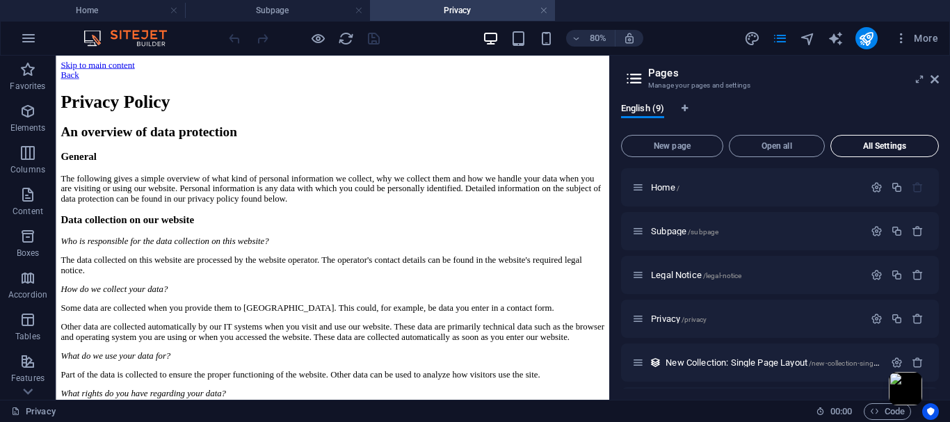
click at [875, 144] on span "All Settings" at bounding box center [884, 146] width 96 height 8
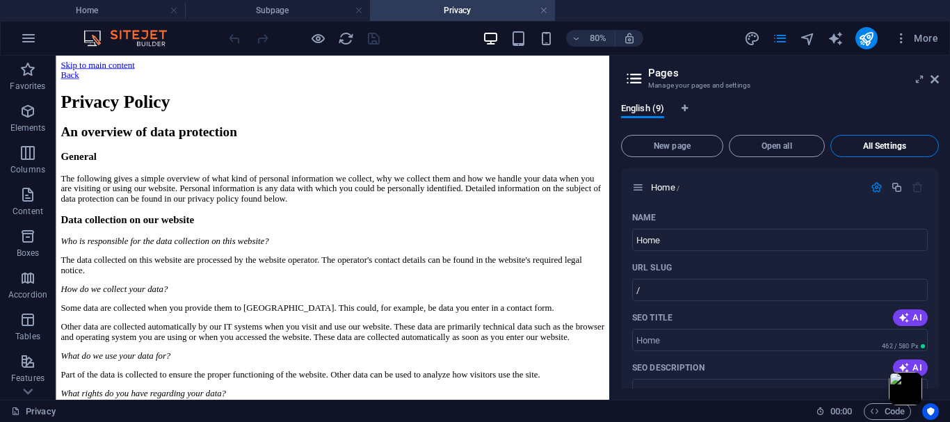
scroll to position [2873, 0]
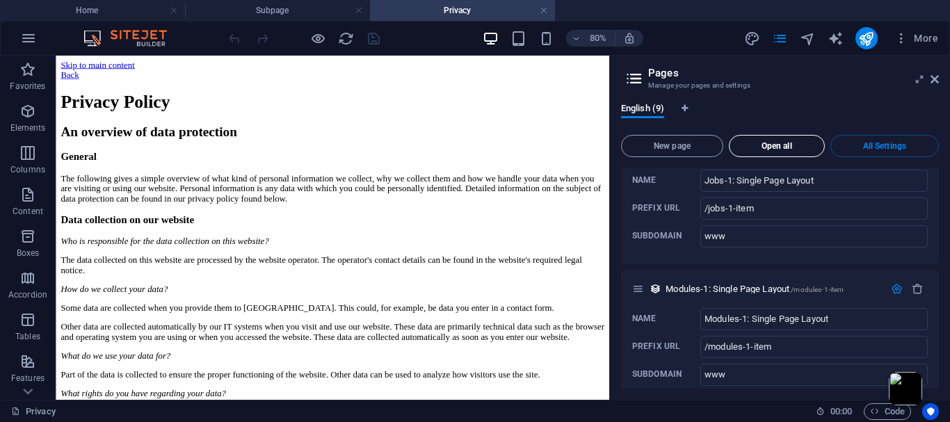
click at [784, 145] on span "Open all" at bounding box center [776, 146] width 83 height 8
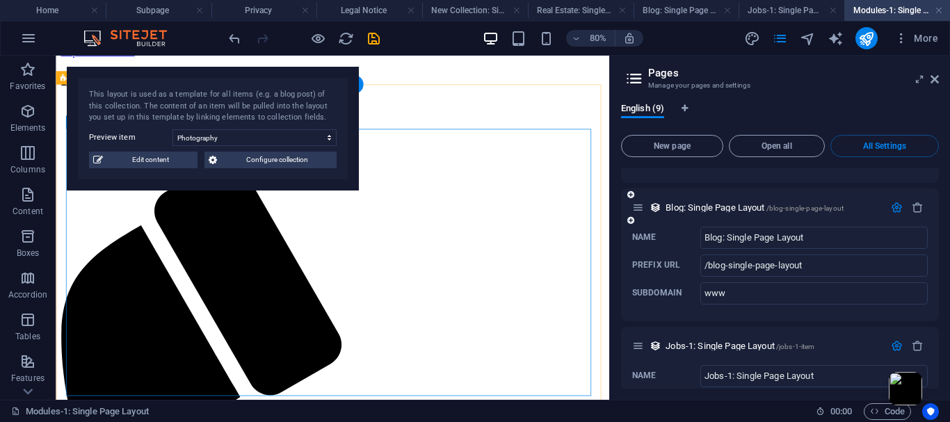
scroll to position [0, 0]
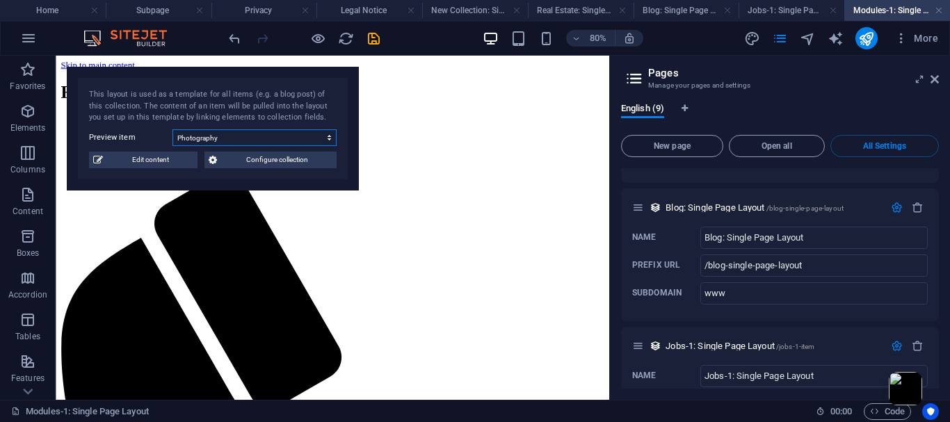
click at [325, 136] on select "Photography Data Science Finances Public Speaking Coding Digital Marketing" at bounding box center [254, 137] width 164 height 17
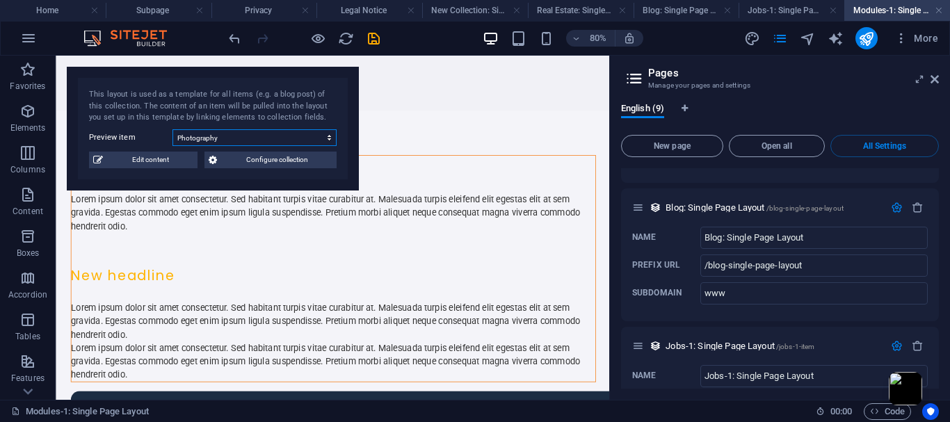
select select "68e17f74a9ed5f582005c853"
click at [172, 129] on select "Photography Data Science Finances Public Speaking Coding Digital Marketing" at bounding box center [254, 137] width 164 height 17
click at [332, 138] on select "Photography Data Science Finances Public Speaking Coding Digital Marketing" at bounding box center [254, 137] width 164 height 17
click at [631, 71] on div "HMAJ Digital Home About Services Pricing Contact" at bounding box center [402, 90] width 692 height 69
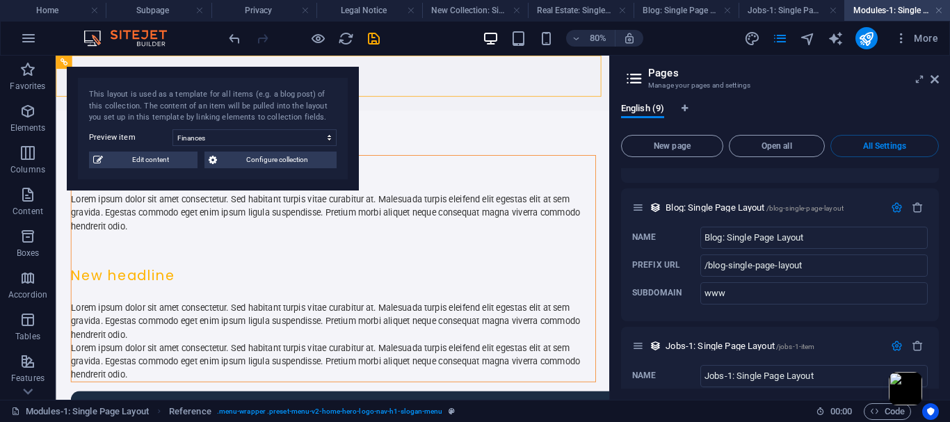
drag, startPoint x: 770, startPoint y: 115, endPoint x: 772, endPoint y: 123, distance: 8.8
click at [771, 115] on div "English (9)" at bounding box center [780, 116] width 318 height 26
click at [36, 118] on icon "button" at bounding box center [27, 111] width 17 height 17
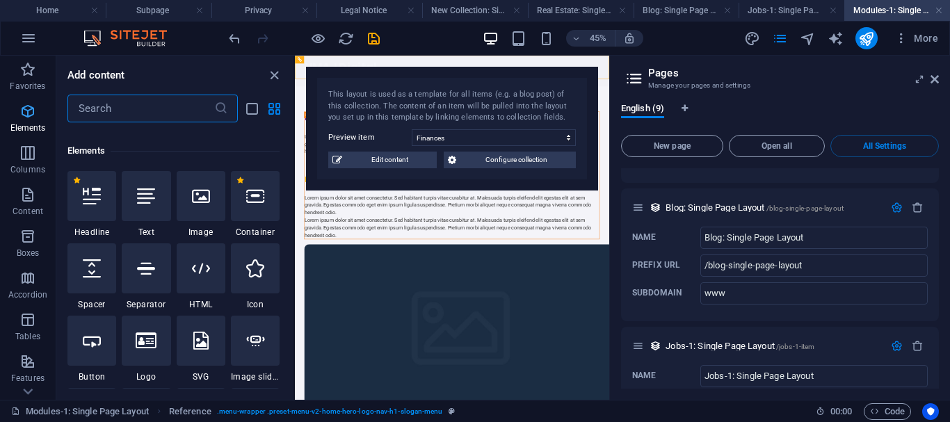
scroll to position [148, 0]
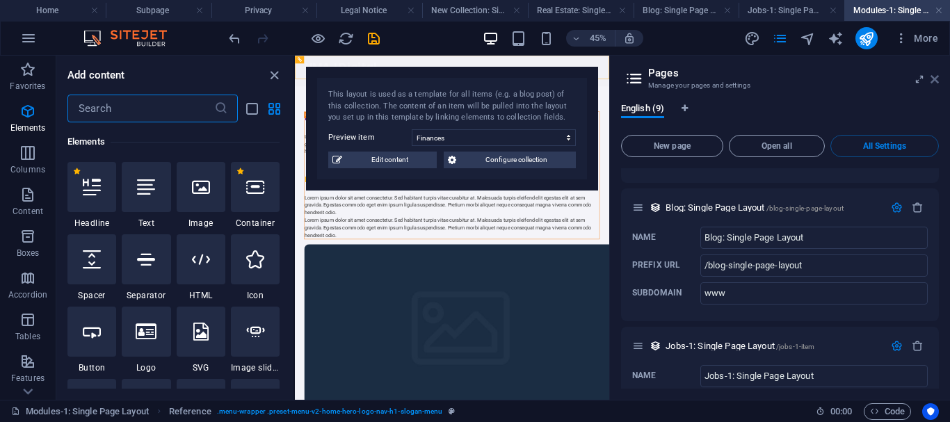
drag, startPoint x: 932, startPoint y: 77, endPoint x: 641, endPoint y: 38, distance: 294.0
click at [932, 77] on icon at bounding box center [934, 79] width 8 height 11
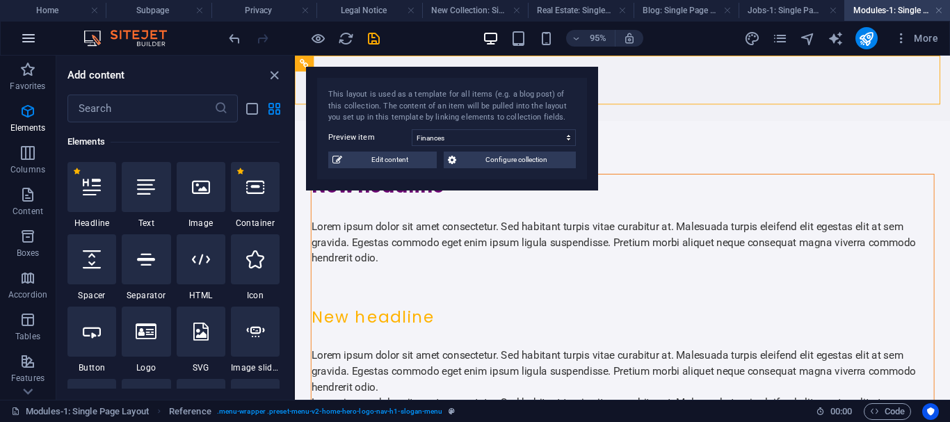
click at [28, 40] on icon "button" at bounding box center [28, 38] width 17 height 17
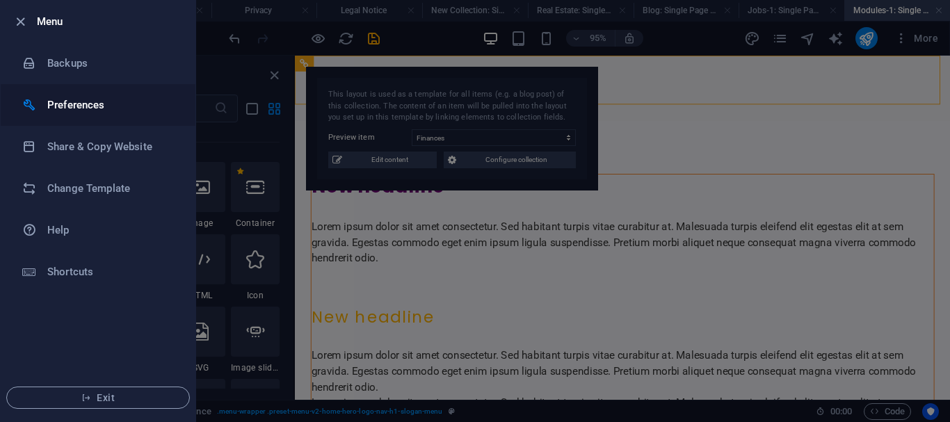
click at [64, 105] on h6 "Preferences" at bounding box center [111, 105] width 129 height 17
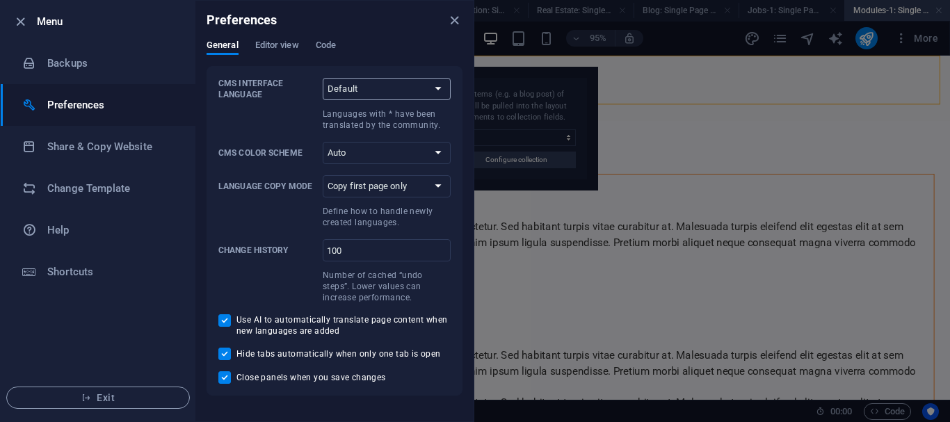
click at [430, 89] on select "Default Deutsch English Español Suomi* Français Magyar Italiano Nederlands Pols…" at bounding box center [387, 89] width 128 height 22
click at [402, 150] on select "Auto Dark Light" at bounding box center [387, 153] width 128 height 22
click at [401, 150] on select "Auto Dark Light" at bounding box center [387, 153] width 128 height 22
click at [436, 184] on select "Copy first page only Copy all pages" at bounding box center [387, 186] width 128 height 22
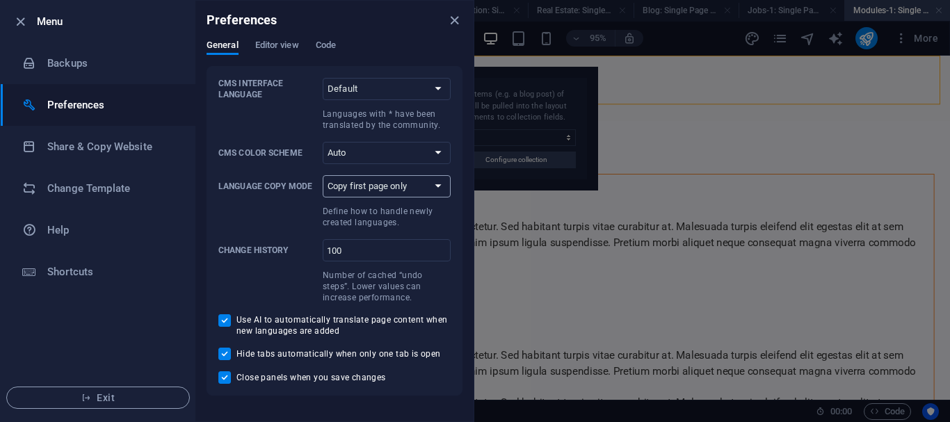
click at [436, 184] on select "Copy first page only Copy all pages" at bounding box center [387, 186] width 128 height 22
click at [74, 397] on span "Exit" at bounding box center [98, 397] width 160 height 11
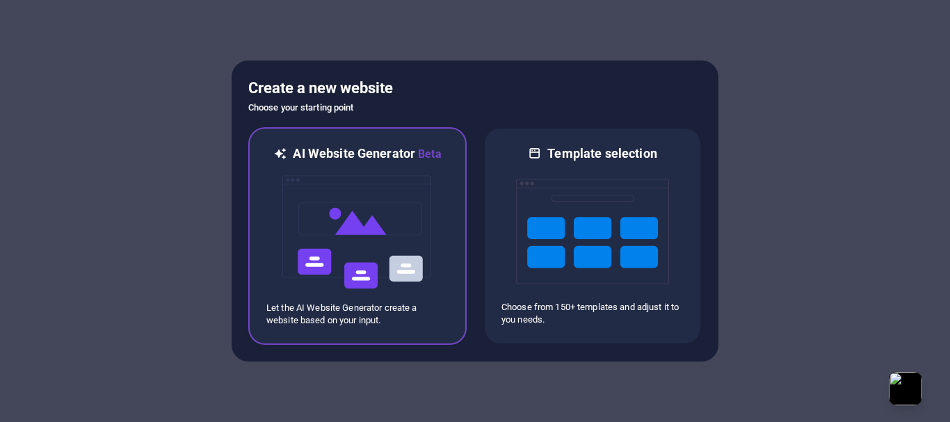
click at [357, 202] on img at bounding box center [357, 232] width 153 height 139
